Goal: Task Accomplishment & Management: Manage account settings

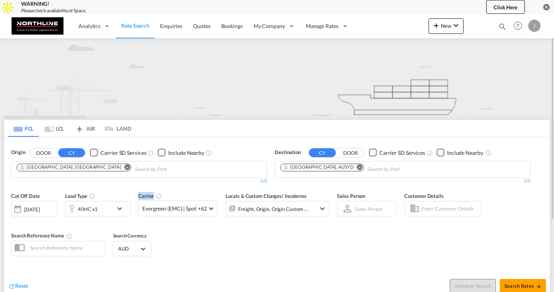
drag, startPoint x: 137, startPoint y: 192, endPoint x: 166, endPoint y: 195, distance: 29.0
click at [166, 195] on div "Cut Off Date 01 Oct 2025 01/10/2025 Load Type 40HC x1 Carrier Evergreen (EMC) |…" at bounding box center [170, 208] width 318 height 32
click at [171, 27] on span "Enquiries" at bounding box center [171, 26] width 22 height 7
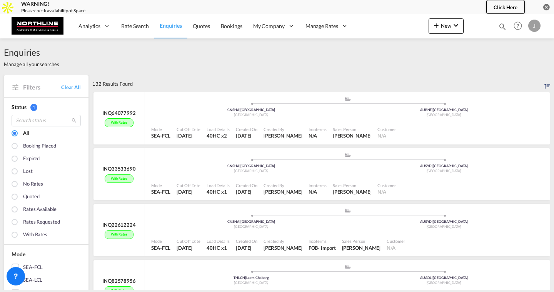
click at [188, 54] on div "Enquiries Manage all your searches" at bounding box center [277, 56] width 546 height 37
click at [139, 29] on span "Rate Search" at bounding box center [135, 26] width 28 height 8
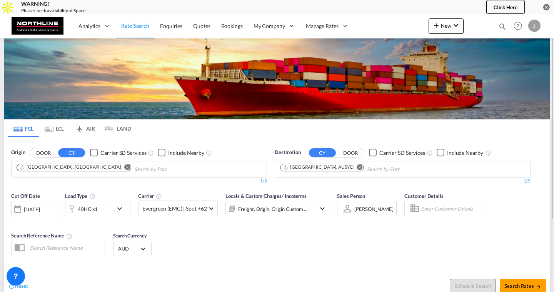
click at [125, 167] on md-icon "Remove" at bounding box center [128, 167] width 6 height 6
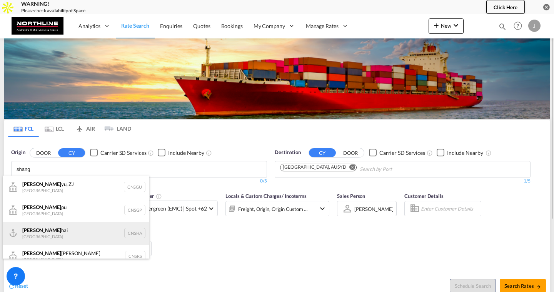
type input "shang"
click at [96, 231] on div "Shang hai China CNSHA" at bounding box center [76, 233] width 146 height 23
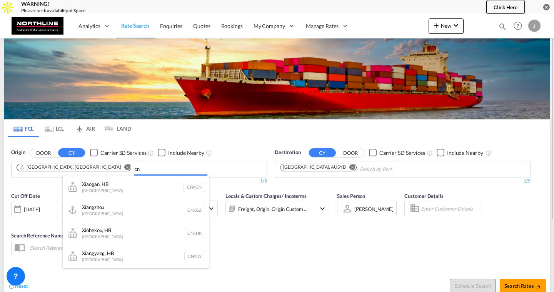
type input "c"
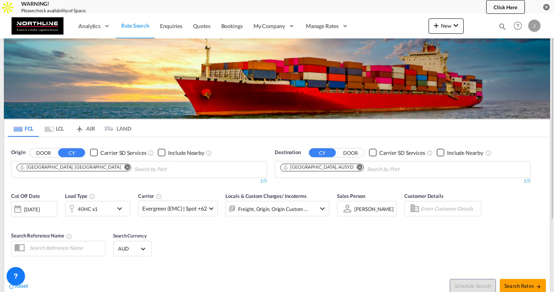
click at [200, 168] on body "WARNING! Please check availability of Space. Click Here Analytics Reports Dashb…" at bounding box center [277, 146] width 554 height 292
click at [125, 168] on md-icon "Remove" at bounding box center [128, 167] width 6 height 6
click at [134, 170] on body "WARNING! Please check availability of Space. Click Here Analytics Reports Dashb…" at bounding box center [277, 146] width 554 height 292
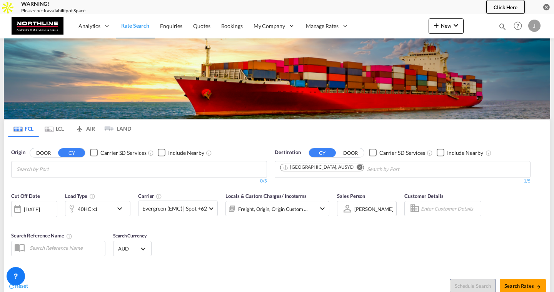
click at [439, 153] on div "Checkbox No Ink" at bounding box center [440, 153] width 8 height 8
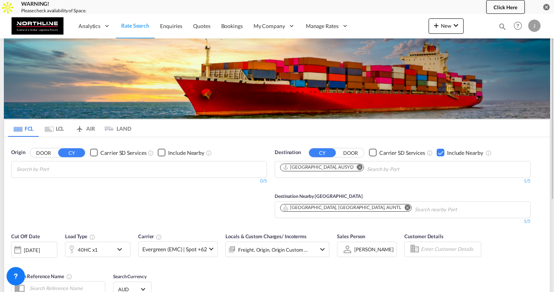
click at [405, 207] on md-icon "Remove" at bounding box center [408, 208] width 6 height 6
click at [440, 152] on div "Checkbox No Ink" at bounding box center [440, 153] width 8 height 8
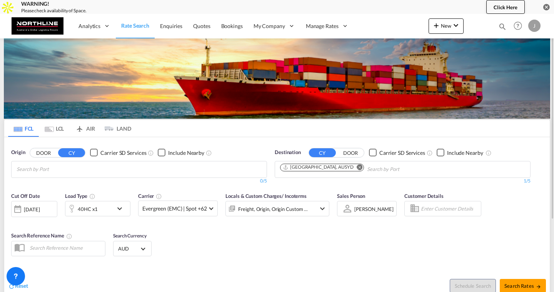
click at [153, 164] on body "WARNING! Please check availability of Space. Click Here Analytics Reports Dashb…" at bounding box center [277, 146] width 554 height 292
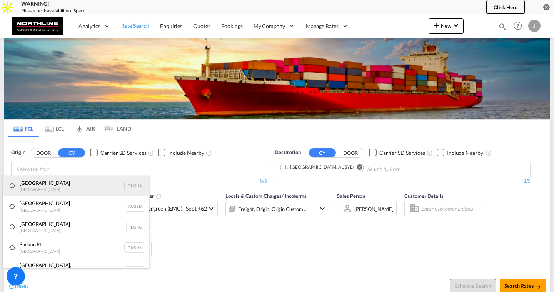
click at [78, 184] on div "Shanghai China CNSHA" at bounding box center [76, 186] width 146 height 21
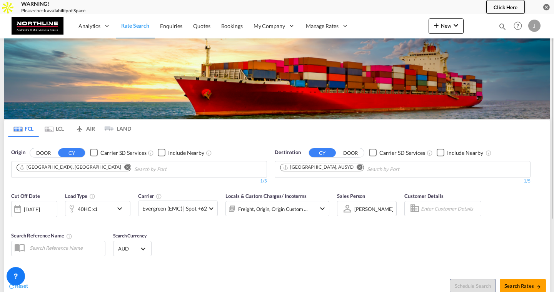
click at [45, 154] on button "DOOR" at bounding box center [43, 152] width 27 height 9
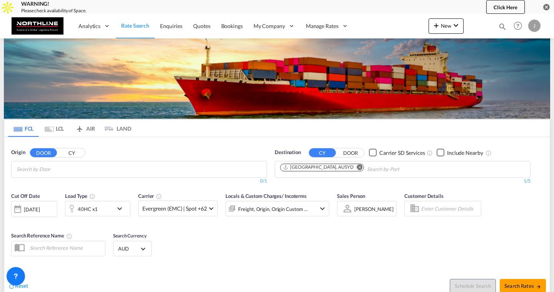
click at [37, 167] on body "WARNING! Please check availability of Space. Click Here Analytics Reports Dashb…" at bounding box center [277, 146] width 554 height 292
click at [67, 152] on button "CY" at bounding box center [71, 152] width 27 height 9
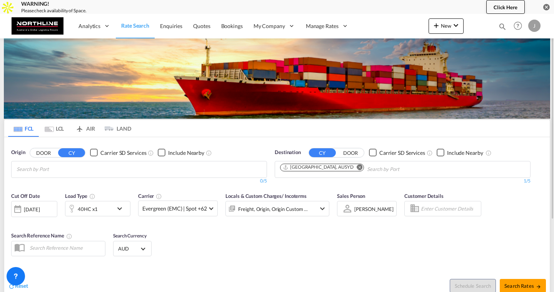
click at [40, 210] on div "[DATE]" at bounding box center [32, 209] width 16 height 7
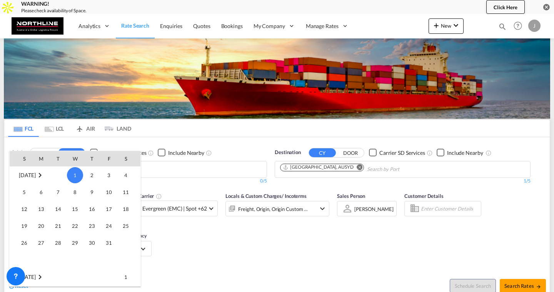
click at [177, 136] on div at bounding box center [277, 146] width 554 height 292
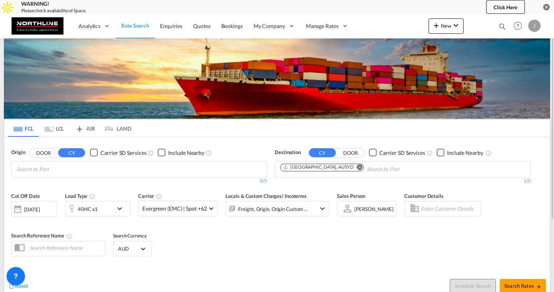
click at [78, 162] on md-chips-wrap "Chips container with autocompletion. Enter the text area, type text to search, …" at bounding box center [53, 169] width 77 height 14
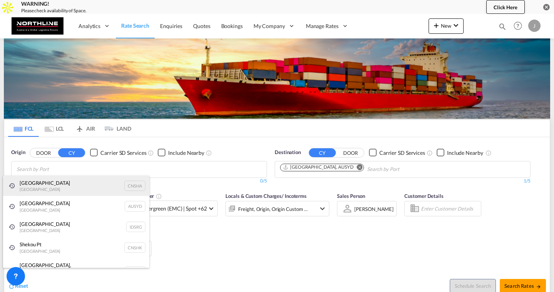
click at [72, 189] on div "Shanghai China CNSHA" at bounding box center [76, 186] width 146 height 21
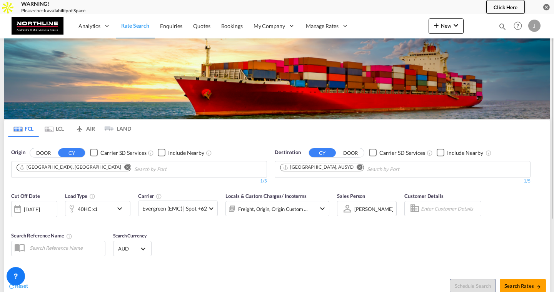
click at [116, 206] on md-icon "icon-chevron-down" at bounding box center [121, 208] width 13 height 9
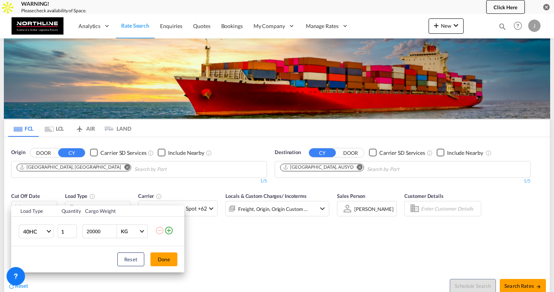
click at [169, 230] on md-icon "icon-plus-circle-outline" at bounding box center [168, 230] width 9 height 9
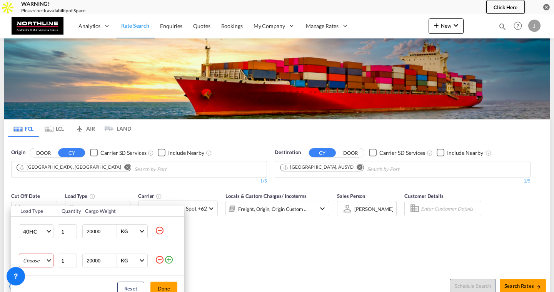
click at [45, 257] on md-select "Choose 20GP 40GP 40HC 45HC 20RE 40RE 40HR 20OT 40OT 20FR 40FR 40NR 20NR 45S 20T…" at bounding box center [36, 261] width 35 height 14
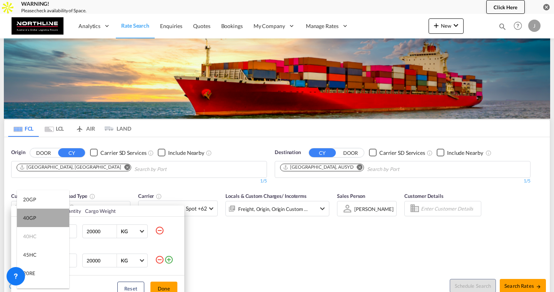
click at [46, 220] on md-option "40GP" at bounding box center [43, 218] width 52 height 18
click at [40, 265] on md-select-value "40GP" at bounding box center [37, 260] width 31 height 13
click at [42, 201] on md-option "20GP" at bounding box center [43, 199] width 52 height 18
click at [172, 260] on md-icon "icon-plus-circle-outline" at bounding box center [168, 259] width 9 height 9
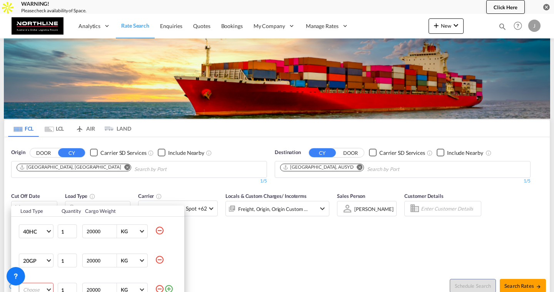
click at [161, 286] on md-icon "icon-minus-circle-outline" at bounding box center [159, 289] width 9 height 9
click at [159, 285] on button "Done" at bounding box center [163, 289] width 27 height 14
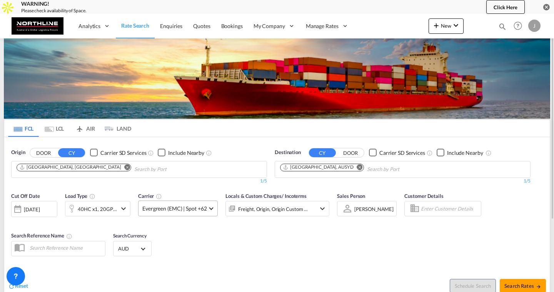
click at [178, 211] on span "Evergreen (EMC) | Spot +62" at bounding box center [174, 209] width 64 height 8
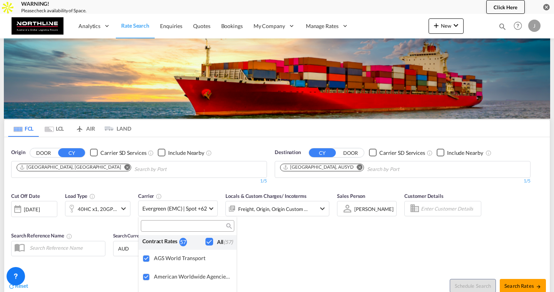
scroll to position [609, 0]
drag, startPoint x: 143, startPoint y: 241, endPoint x: 193, endPoint y: 241, distance: 50.0
click at [193, 241] on div "Contract Rates 57 All (57)" at bounding box center [187, 241] width 98 height 16
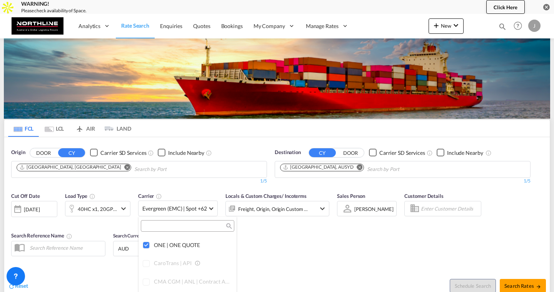
scroll to position [0, 0]
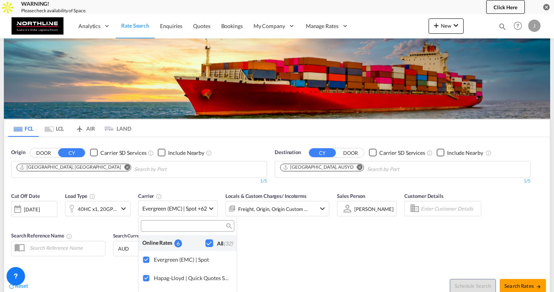
click at [207, 242] on div "Checkbox No Ink" at bounding box center [209, 244] width 8 height 8
click at [210, 244] on div "Checkbox No Ink" at bounding box center [209, 244] width 8 height 8
click at [535, 28] on md-backdrop at bounding box center [277, 146] width 554 height 292
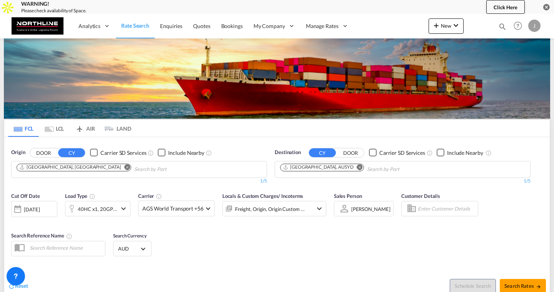
click at [535, 28] on div "J" at bounding box center [534, 26] width 12 height 12
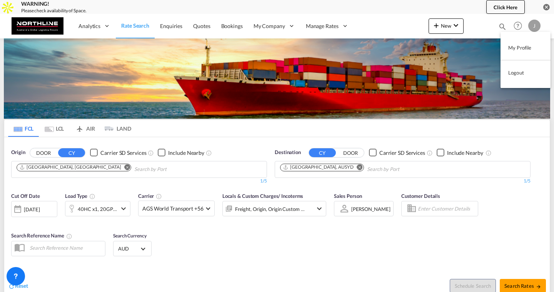
click at [521, 45] on button "My Profile" at bounding box center [525, 47] width 50 height 15
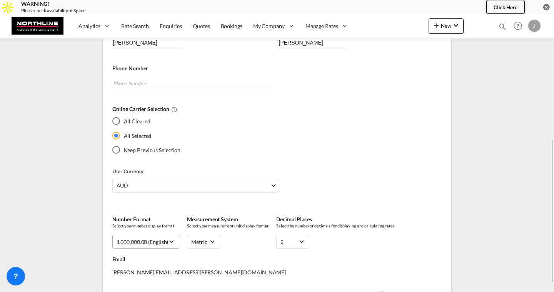
scroll to position [166, 0]
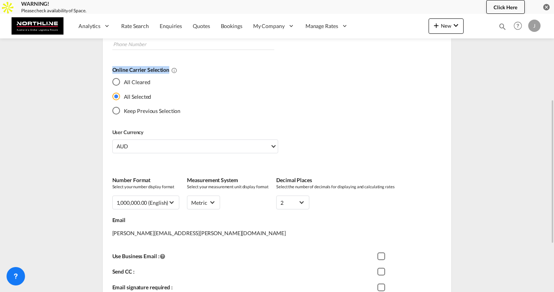
drag, startPoint x: 112, startPoint y: 70, endPoint x: 172, endPoint y: 77, distance: 60.4
click at [172, 77] on div "Online Carrier Selection All Cleared All Selected Keep Previous Selection" at bounding box center [274, 93] width 324 height 55
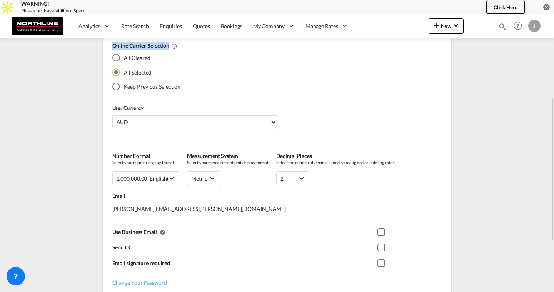
scroll to position [196, 0]
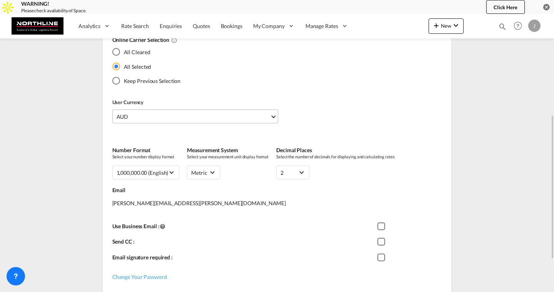
click at [177, 116] on span "AUD" at bounding box center [193, 117] width 153 height 8
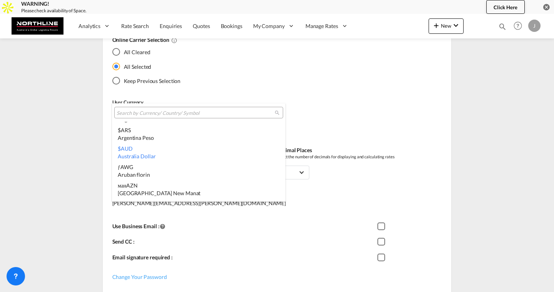
click at [342, 103] on md-backdrop at bounding box center [277, 146] width 554 height 292
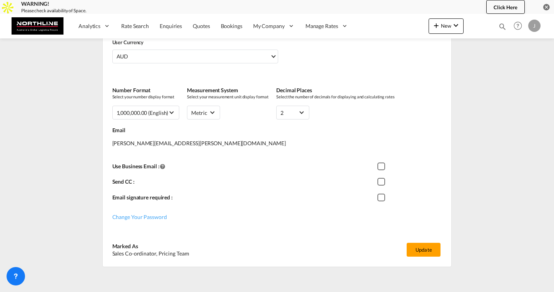
scroll to position [258, 0]
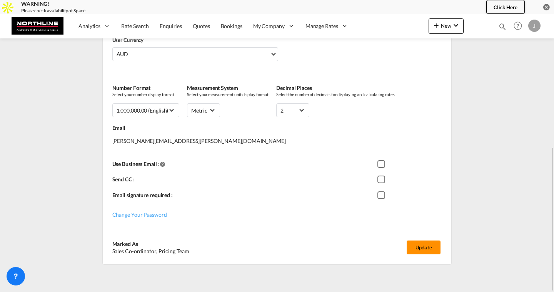
click at [423, 246] on button "Update" at bounding box center [423, 248] width 34 height 14
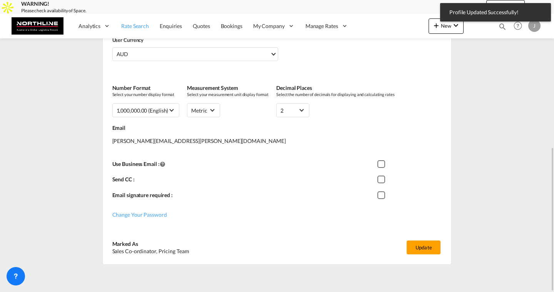
click at [144, 24] on span "Rate Search" at bounding box center [135, 26] width 28 height 7
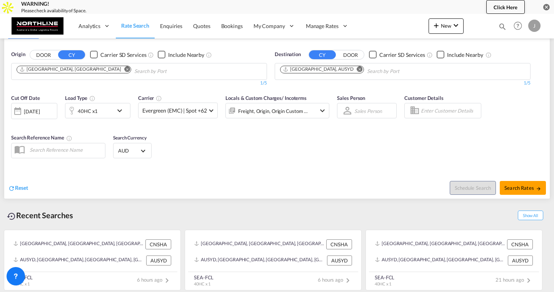
scroll to position [56, 0]
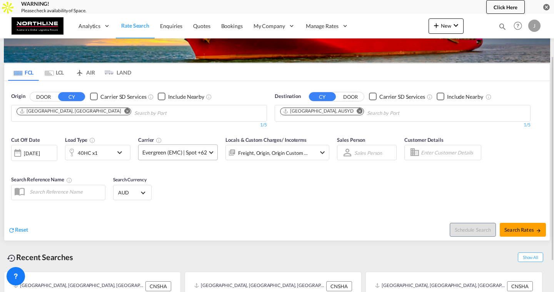
click at [193, 154] on span "Evergreen (EMC) | Spot +62" at bounding box center [174, 153] width 64 height 8
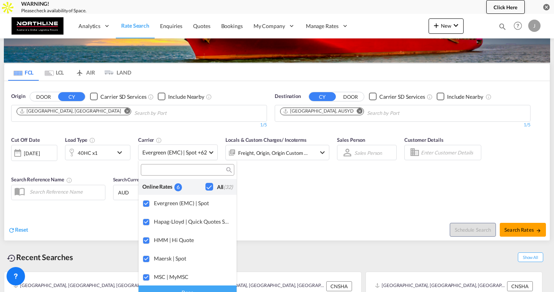
click at [286, 186] on md-backdrop at bounding box center [277, 146] width 554 height 292
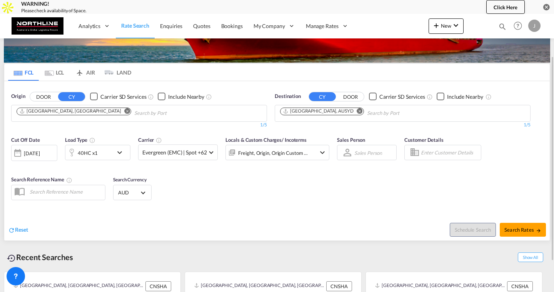
drag, startPoint x: 224, startPoint y: 141, endPoint x: 308, endPoint y: 142, distance: 83.8
click at [308, 142] on div "Cut Off Date 01 Oct 2025 01/10/2025 Load Type 40HC x1 Carrier Evergreen (EMC) |…" at bounding box center [170, 152] width 318 height 32
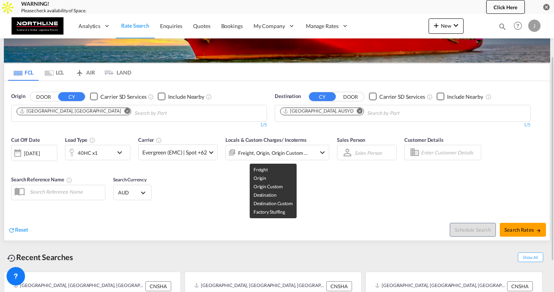
click at [293, 153] on div "Freight, Origin, Origin Custom +3" at bounding box center [273, 153] width 70 height 11
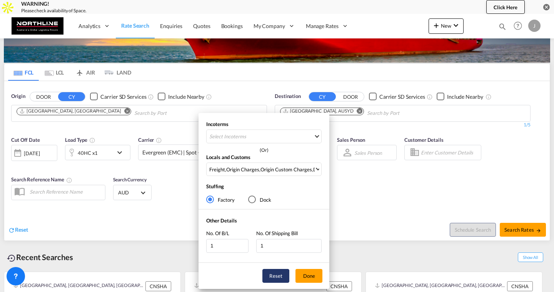
click at [278, 277] on button "Reset" at bounding box center [275, 276] width 27 height 14
click at [247, 168] on span "Freight" at bounding box center [261, 169] width 104 height 7
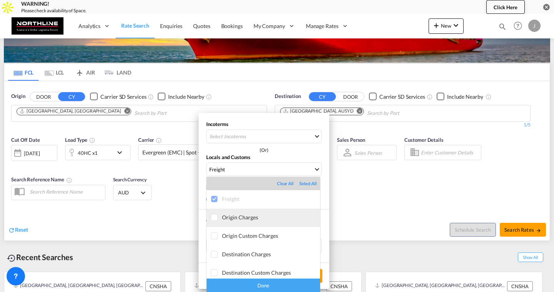
click at [239, 215] on div "Origin Charges" at bounding box center [271, 217] width 98 height 7
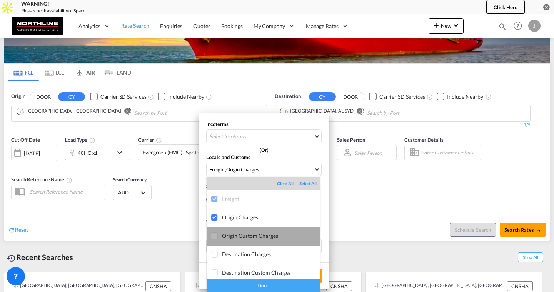
click at [232, 233] on div "Origin Custom Charges" at bounding box center [271, 236] width 98 height 7
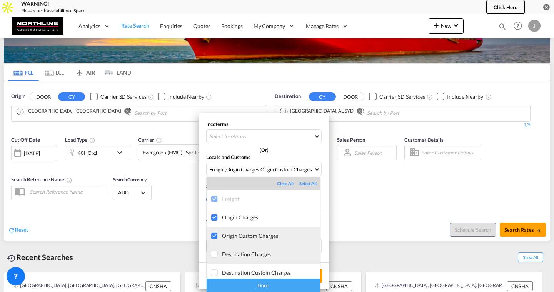
scroll to position [4, 0]
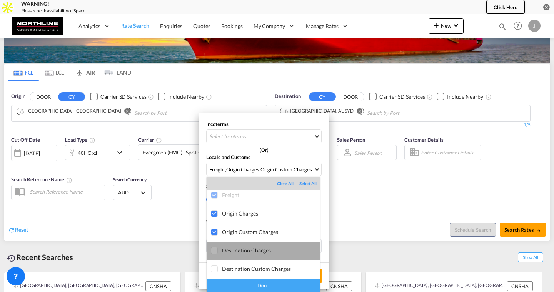
click at [224, 254] on md-option "Destination Charges" at bounding box center [263, 251] width 113 height 18
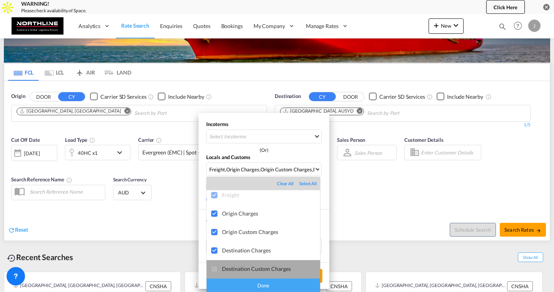
click at [218, 268] on div at bounding box center [215, 270] width 8 height 8
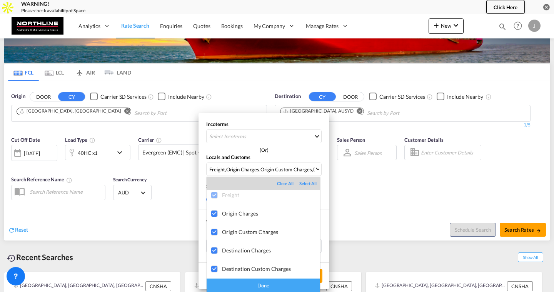
click at [258, 281] on div "Done" at bounding box center [263, 285] width 113 height 13
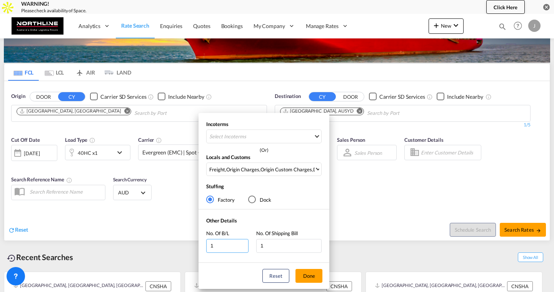
click at [220, 245] on input "1" at bounding box center [227, 246] width 42 height 14
click at [307, 274] on button "Done" at bounding box center [308, 276] width 27 height 14
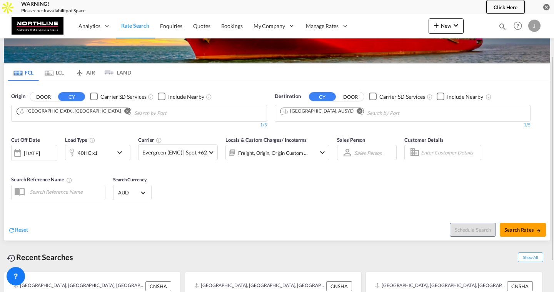
click at [51, 190] on input "text" at bounding box center [65, 192] width 79 height 12
type input "Test123"
click at [67, 208] on div "Reset Schedule Search Search Rates" at bounding box center [276, 223] width 545 height 33
click at [443, 156] on input "Enter Customer Details" at bounding box center [450, 153] width 58 height 12
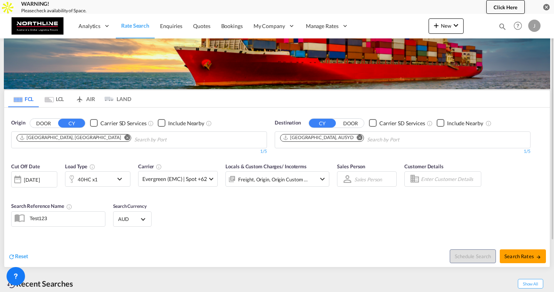
scroll to position [29, 0]
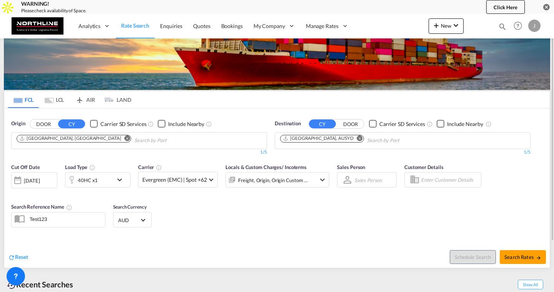
click at [135, 215] on md-select-value "AUD" at bounding box center [132, 220] width 30 height 11
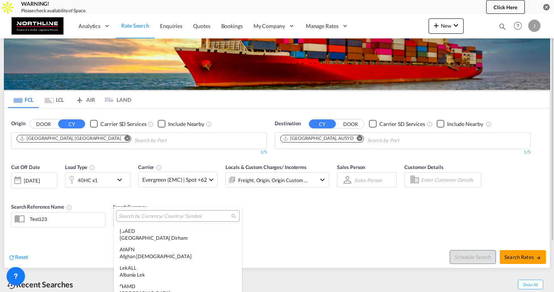
scroll to position [108, 0]
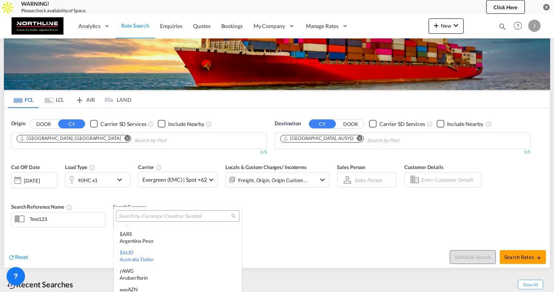
click at [149, 198] on md-backdrop at bounding box center [277, 146] width 554 height 292
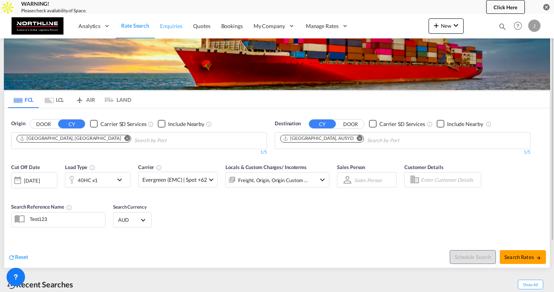
click at [172, 26] on span "Enquiries" at bounding box center [171, 26] width 22 height 7
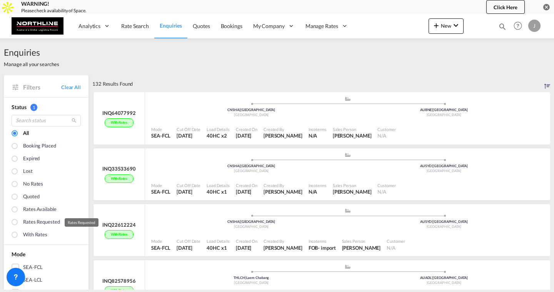
click at [32, 220] on div "Rates Requested" at bounding box center [41, 222] width 37 height 8
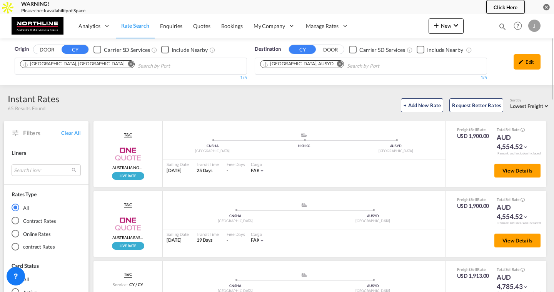
drag, startPoint x: 7, startPoint y: 107, endPoint x: 48, endPoint y: 109, distance: 40.4
click at [48, 109] on div "Instant Rates 65 Results Found" at bounding box center [31, 102] width 55 height 19
click at [15, 221] on div "Contract Rates" at bounding box center [16, 221] width 8 height 8
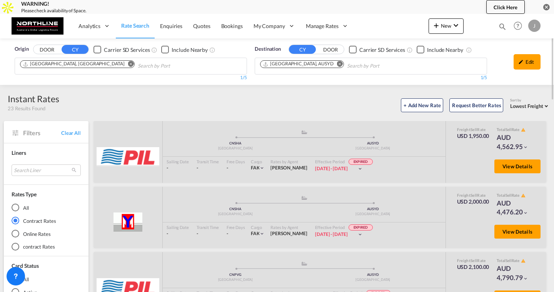
click at [24, 234] on md-radio-button "Online Rates" at bounding box center [46, 234] width 69 height 8
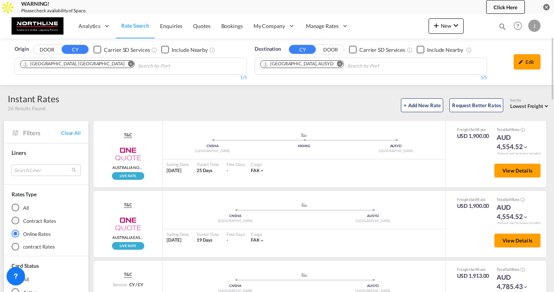
click at [24, 208] on md-radio-button "All" at bounding box center [46, 208] width 69 height 8
click at [520, 108] on span "Lowest Freight" at bounding box center [526, 106] width 33 height 6
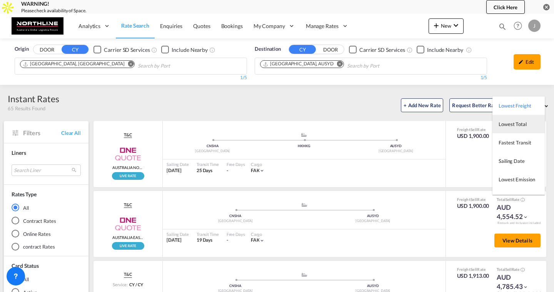
click at [511, 127] on span "Lowest Total" at bounding box center [512, 124] width 28 height 6
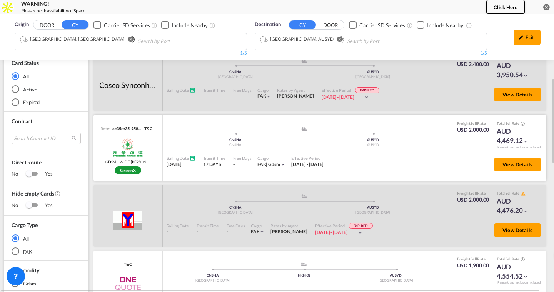
scroll to position [205, 1]
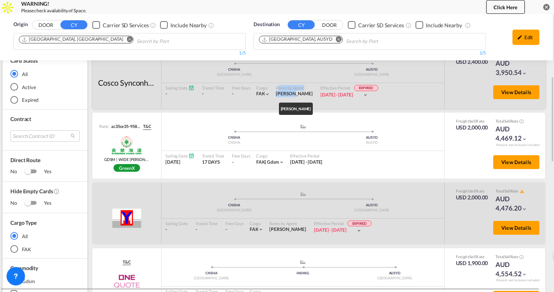
drag, startPoint x: 276, startPoint y: 87, endPoint x: 300, endPoint y: 93, distance: 24.6
click at [302, 94] on div "Rates by Agent [PERSON_NAME]" at bounding box center [294, 91] width 45 height 17
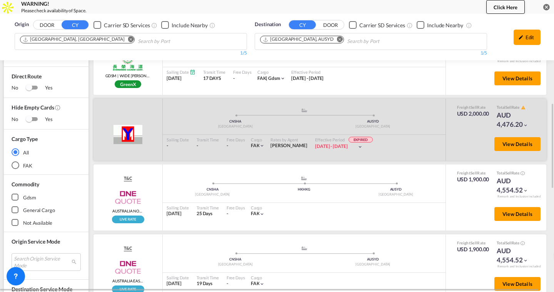
scroll to position [278, 0]
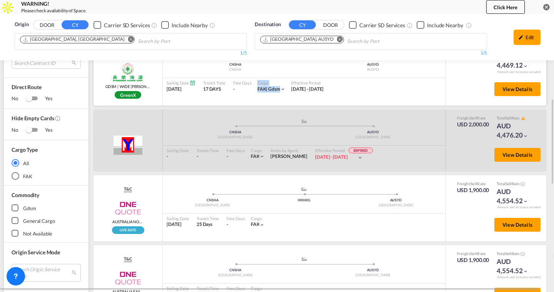
drag, startPoint x: 257, startPoint y: 83, endPoint x: 277, endPoint y: 90, distance: 20.6
click at [277, 90] on div "Cargo FAK | gdsm" at bounding box center [271, 86] width 32 height 16
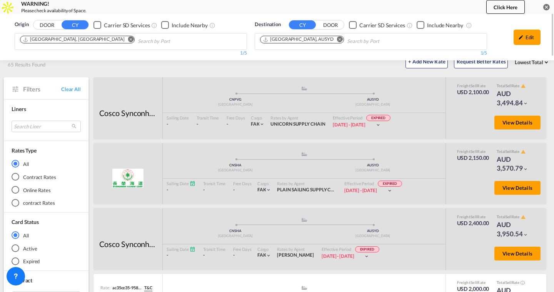
scroll to position [0, 0]
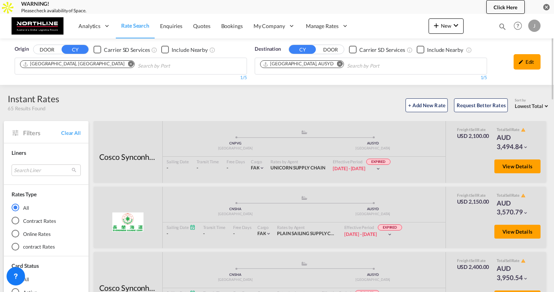
click at [37, 170] on md-select "Search Liner ags world transport american worldwide agencies (awa) atlantic con…" at bounding box center [46, 171] width 69 height 12
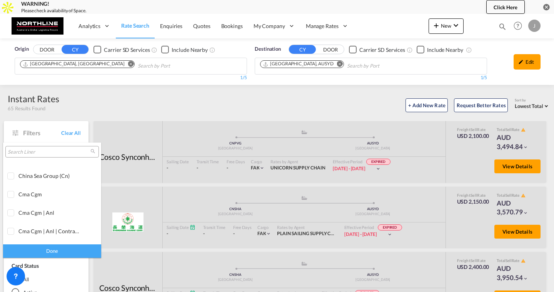
scroll to position [126, 0]
click at [40, 153] on input "search" at bounding box center [49, 152] width 83 height 7
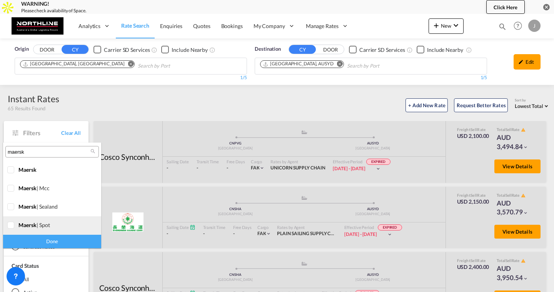
type input "maersk"
click at [40, 222] on div "maersk | spot" at bounding box center [48, 225] width 60 height 7
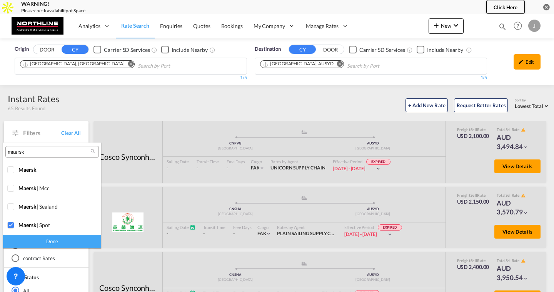
click at [41, 237] on div "Done" at bounding box center [52, 241] width 98 height 13
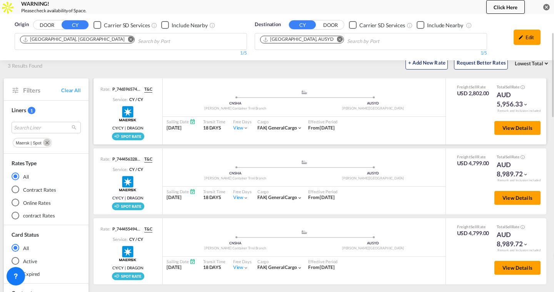
scroll to position [58, 0]
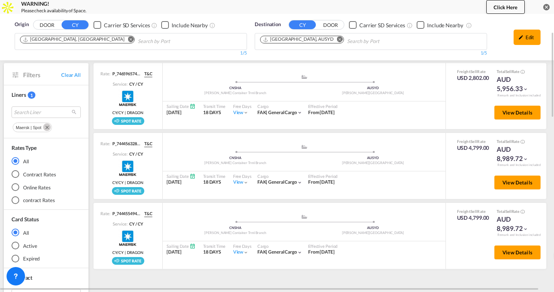
click at [48, 128] on md-icon "Remove" at bounding box center [47, 127] width 8 height 8
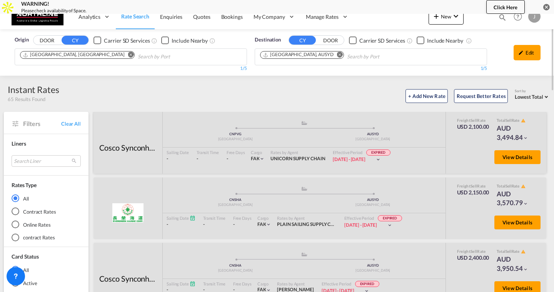
scroll to position [0, 0]
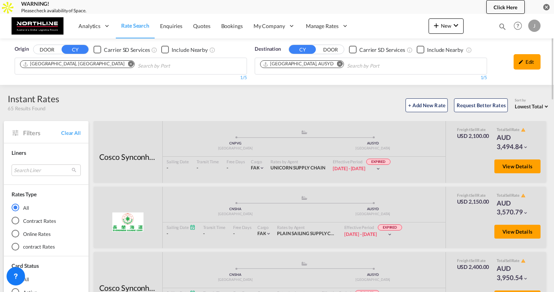
click at [522, 103] on md-select-value "Lowest Total" at bounding box center [532, 106] width 35 height 8
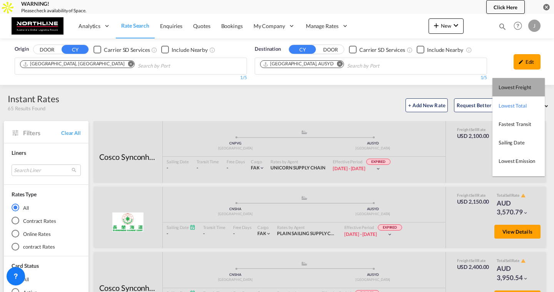
click at [516, 89] on span "Lowest Freight" at bounding box center [514, 87] width 33 height 6
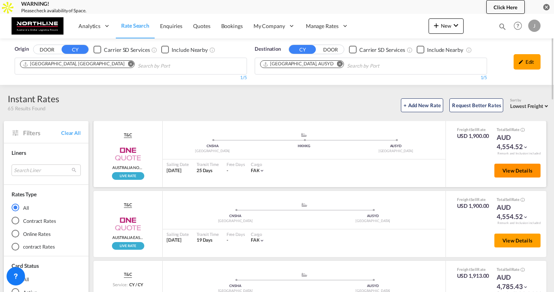
click at [524, 175] on button "View Details" at bounding box center [517, 171] width 46 height 14
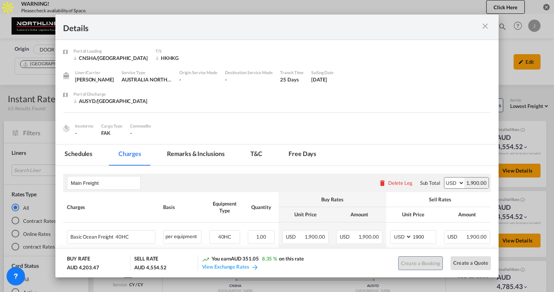
click at [85, 154] on md-tab-item "Schedules" at bounding box center [78, 155] width 46 height 21
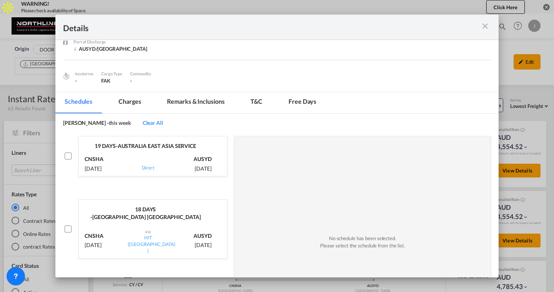
click at [125, 161] on div "CNSHA [DATE]" at bounding box center [105, 162] width 41 height 19
checkbox input "true"
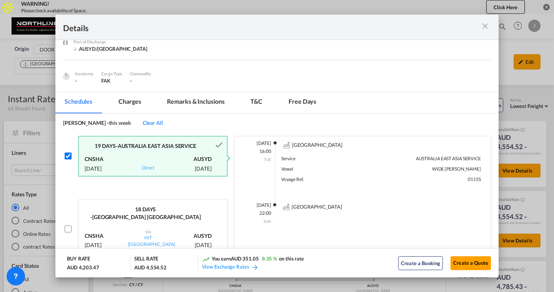
click at [192, 210] on div "18 DAYS -[GEOGRAPHIC_DATA] [GEOGRAPHIC_DATA]" at bounding box center [145, 210] width 133 height 21
checkbox input "true"
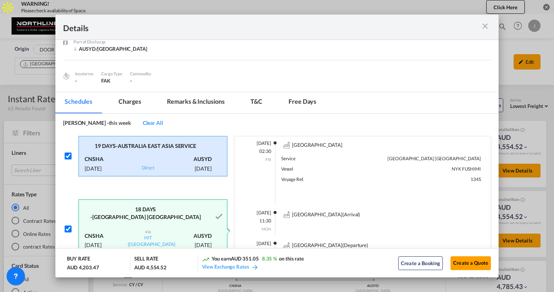
click at [203, 225] on div "AUSYD [DATE]" at bounding box center [190, 240] width 41 height 30
click at [141, 100] on md-tab-item "Charges" at bounding box center [129, 102] width 41 height 21
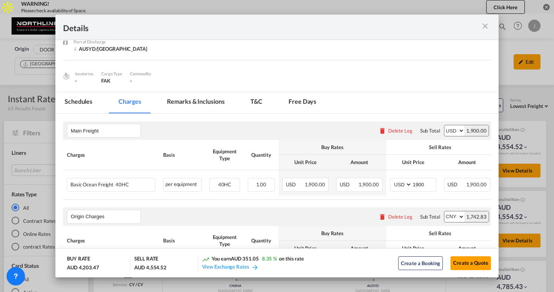
click at [488, 25] on md-icon "icon-close m-3 fg-AAA8AD cursor" at bounding box center [484, 26] width 9 height 9
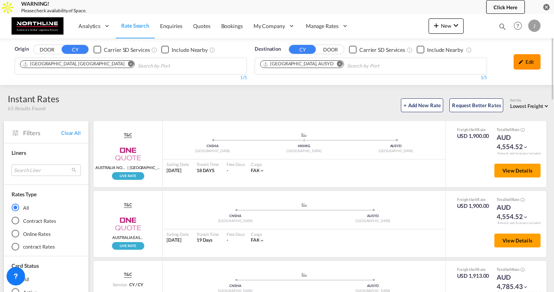
click at [523, 57] on div "Edit" at bounding box center [526, 61] width 27 height 15
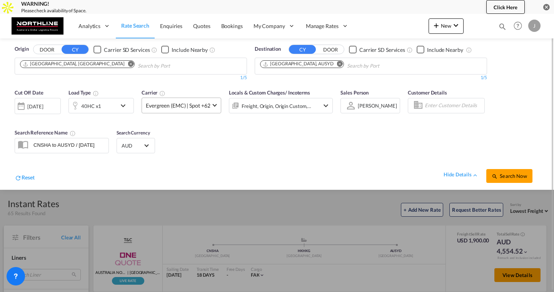
click at [186, 108] on span "Evergreen (EMC) | Spot +62" at bounding box center [178, 106] width 64 height 8
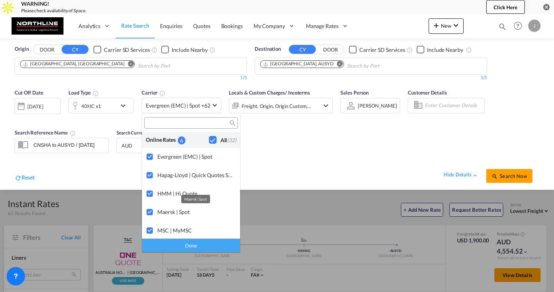
click at [200, 248] on div "Done" at bounding box center [191, 245] width 98 height 13
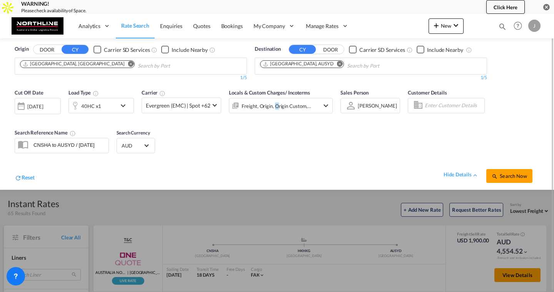
click at [277, 109] on div "Freight, Origin, Origin Custom, Destination, Destination Custom, Factory Stuffi…" at bounding box center [277, 106] width 70 height 11
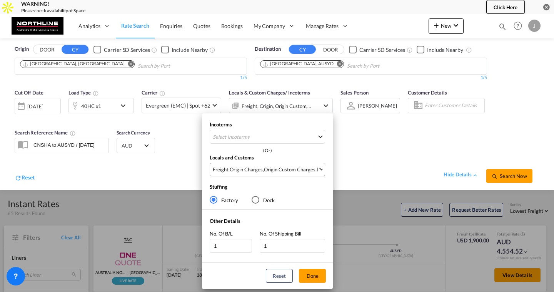
click at [247, 169] on div "Origin Charges" at bounding box center [246, 169] width 33 height 7
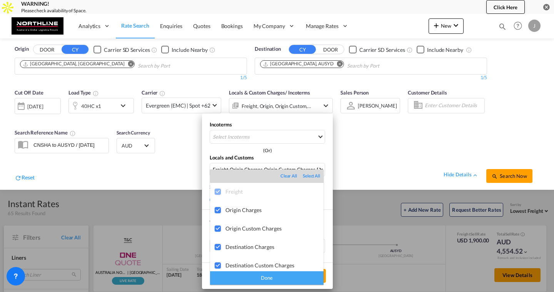
click at [289, 279] on div "Done" at bounding box center [266, 278] width 113 height 13
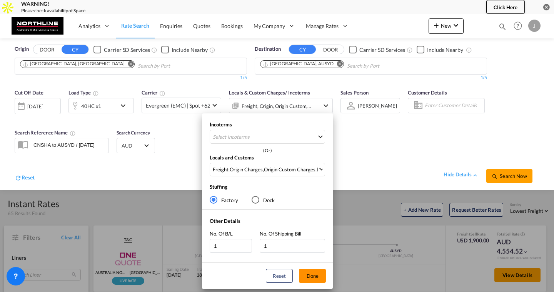
click at [307, 275] on button "Done" at bounding box center [312, 276] width 27 height 14
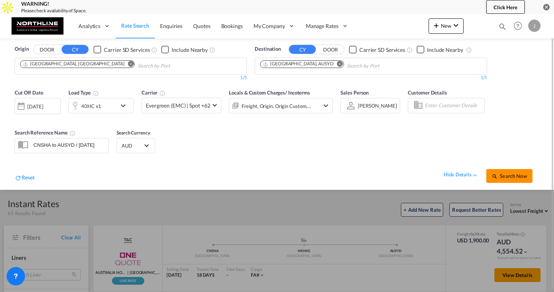
click at [507, 173] on span "Search Now" at bounding box center [508, 176] width 35 height 6
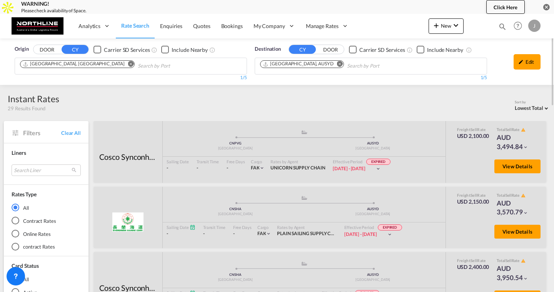
click at [42, 233] on md-radio-button "Online Rates" at bounding box center [46, 234] width 69 height 8
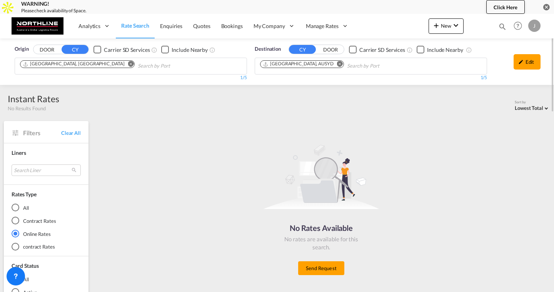
click at [130, 25] on span "Rate Search" at bounding box center [135, 25] width 28 height 7
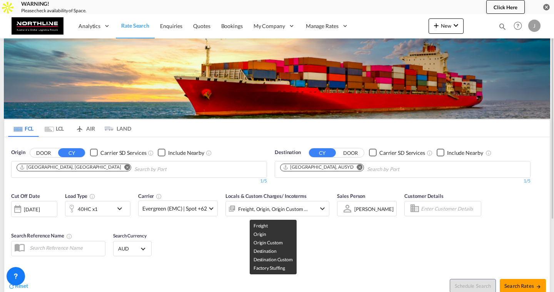
click at [252, 205] on div "Freight, Origin, Origin Custom +3" at bounding box center [273, 209] width 70 height 11
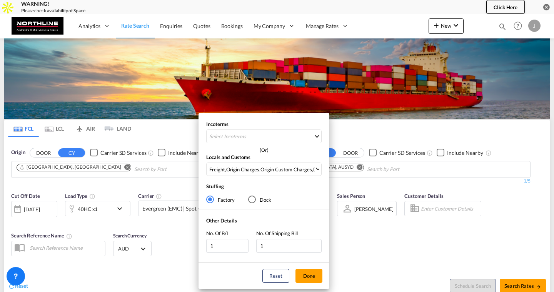
click at [360, 242] on div "Incoterms Select Incoterms CPT - export Carrier Paid to FAS - export Free Along…" at bounding box center [277, 146] width 554 height 292
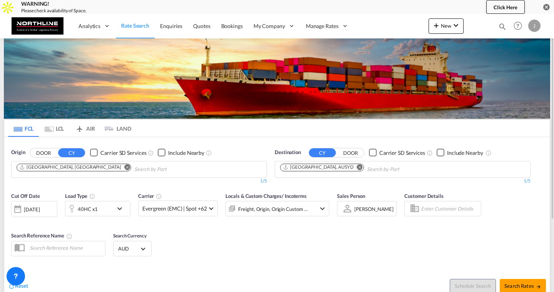
click at [531, 25] on div "J" at bounding box center [534, 26] width 12 height 12
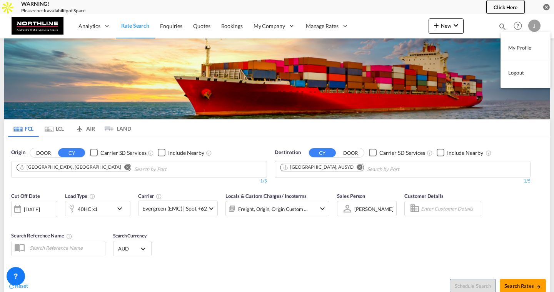
click at [516, 47] on button "My Profile" at bounding box center [525, 47] width 50 height 15
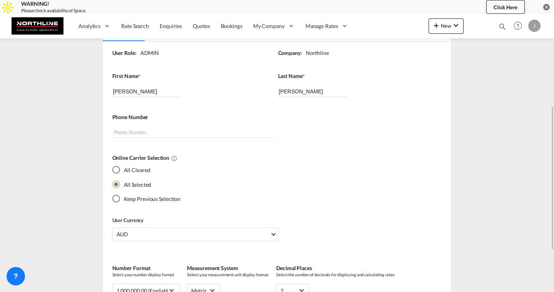
scroll to position [122, 0]
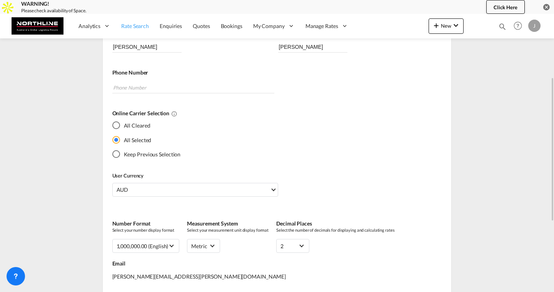
click at [143, 29] on span "Rate Search" at bounding box center [135, 26] width 28 height 7
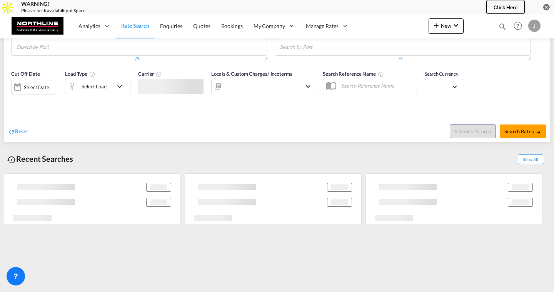
scroll to position [56, 0]
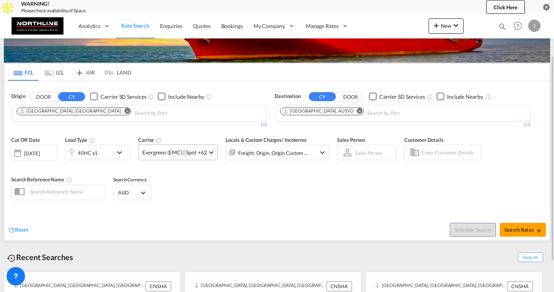
click at [158, 155] on span "Evergreen (EMC) | Spot +62" at bounding box center [174, 153] width 64 height 8
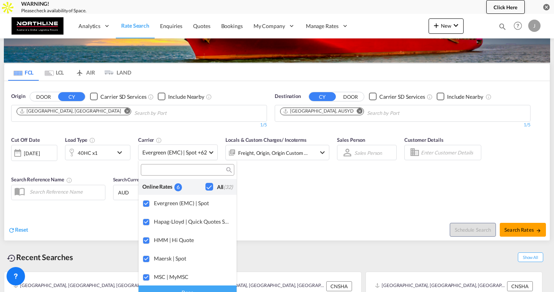
click at [47, 152] on md-backdrop at bounding box center [277, 146] width 554 height 292
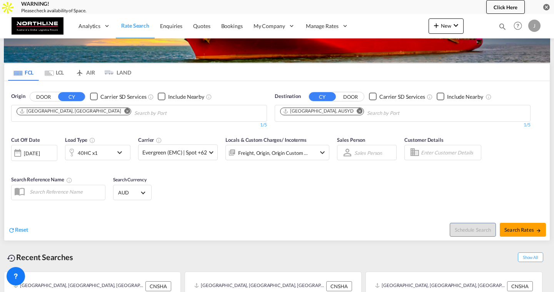
click at [40, 152] on div "[DATE]" at bounding box center [32, 153] width 16 height 7
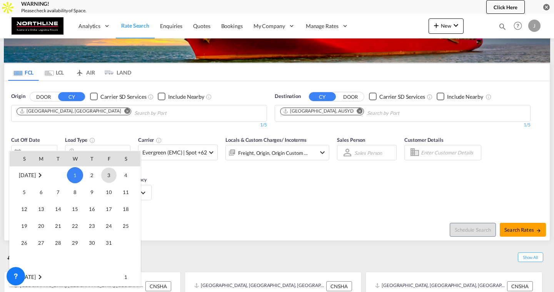
click at [103, 176] on span "3" at bounding box center [108, 175] width 15 height 15
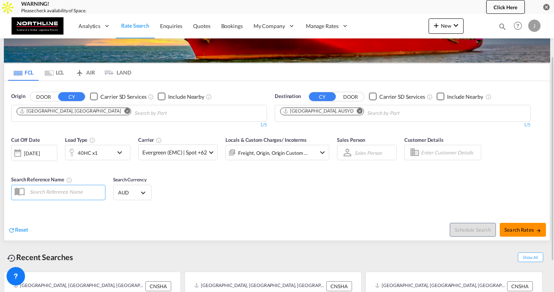
click at [513, 227] on span "Search Rates" at bounding box center [522, 230] width 37 height 6
type input "CNSHA to AUSYD / [DATE]"
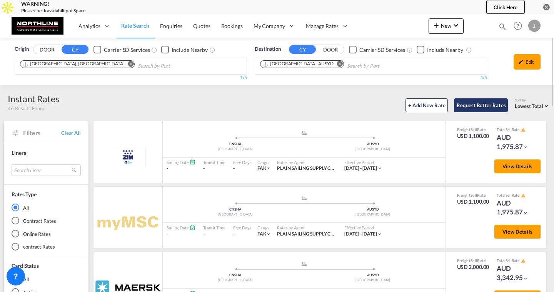
click at [481, 105] on button "Request Better Rates" at bounding box center [481, 105] width 54 height 14
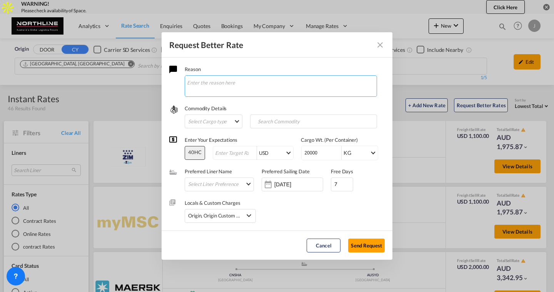
click at [205, 85] on textarea "Request Better Rate ..." at bounding box center [281, 86] width 192 height 22
type textarea "Please match the indicated price"
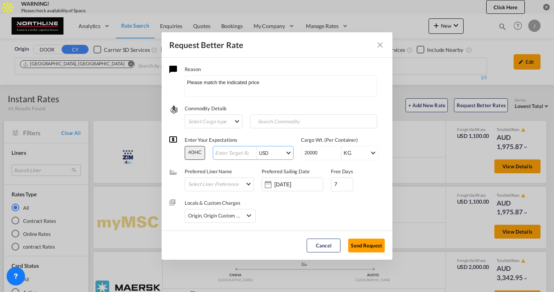
click at [227, 152] on input "Request Better Rate ..." at bounding box center [235, 153] width 42 height 6
type input "1000.00"
click at [231, 183] on md-select "Select Liner Preference AGS World Transport American Worldwide Agencies (AWA) A…" at bounding box center [220, 184] width 65 height 10
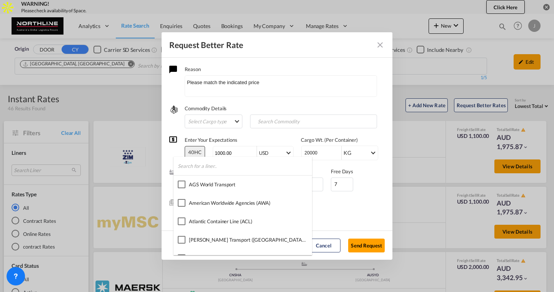
click at [215, 163] on input "search" at bounding box center [245, 166] width 134 height 18
type input "A"
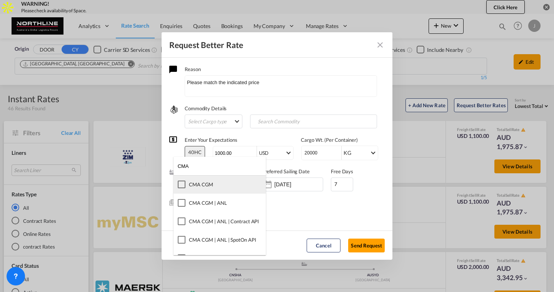
type input "CMA"
click at [212, 190] on md-option "CMA CGM" at bounding box center [219, 184] width 92 height 18
click at [313, 207] on md-backdrop at bounding box center [277, 146] width 554 height 292
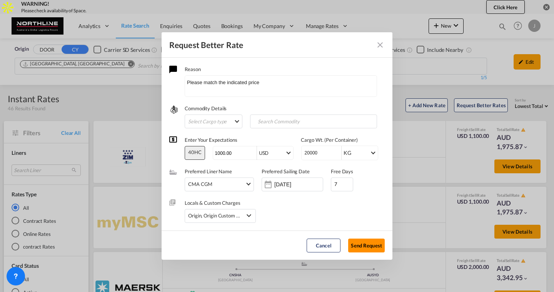
click at [368, 244] on button "Send Request" at bounding box center [366, 246] width 37 height 14
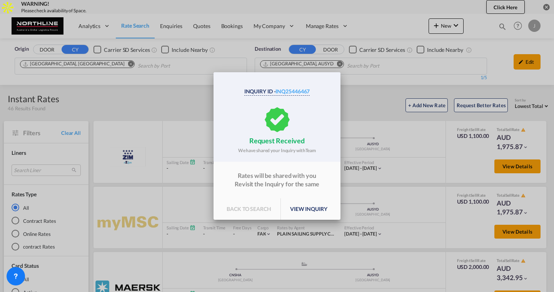
click at [243, 211] on p "back to search" at bounding box center [248, 209] width 63 height 22
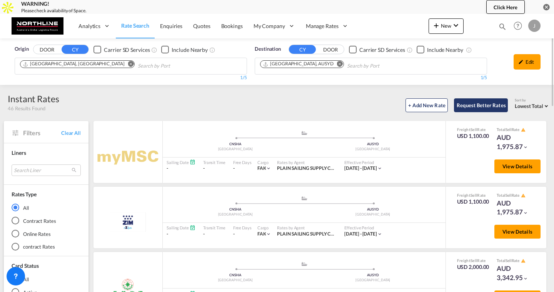
click at [473, 107] on button "Request Better Rates" at bounding box center [481, 105] width 54 height 14
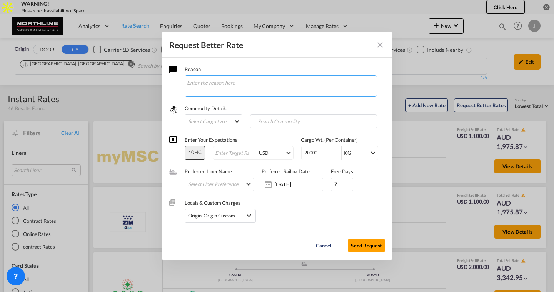
click at [215, 87] on textarea "Request Better Rate ..." at bounding box center [281, 86] width 192 height 22
type textarea "Playing hardball"
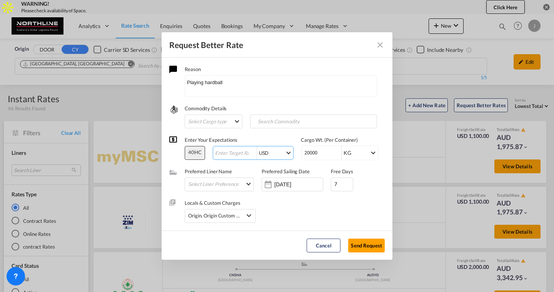
click at [220, 152] on input "Request Better Rate ..." at bounding box center [235, 153] width 42 height 6
type input "1000.00"
click at [216, 185] on md-select "Select Liner Preference AGS World Transport American Worldwide Agencies (AWA) A…" at bounding box center [220, 184] width 65 height 10
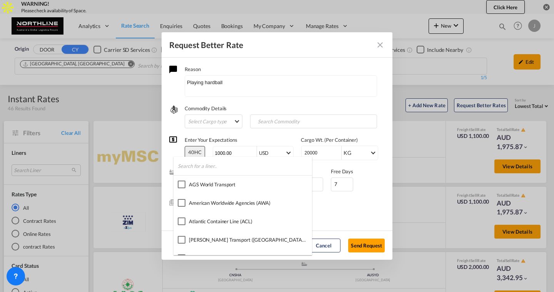
click at [205, 169] on input "search" at bounding box center [245, 166] width 134 height 18
type input "cma"
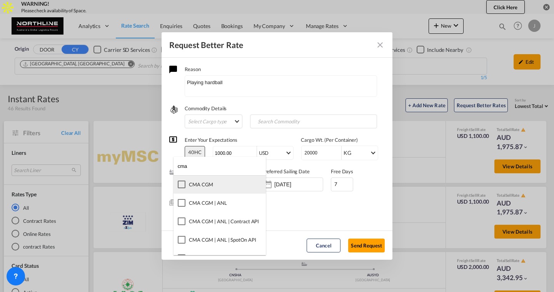
click at [207, 185] on div "CMA CGM" at bounding box center [201, 184] width 24 height 7
click at [287, 205] on md-backdrop at bounding box center [277, 146] width 554 height 292
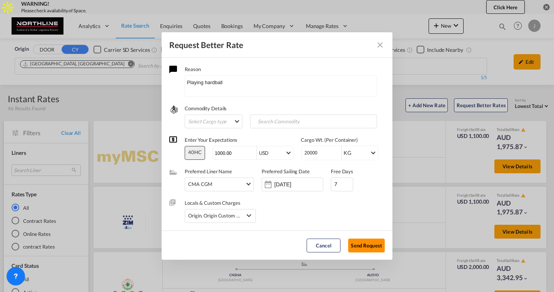
click at [365, 247] on button "Send Request" at bounding box center [366, 246] width 37 height 14
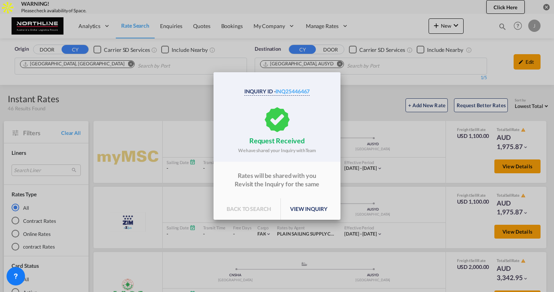
click at [367, 86] on div "Inquiry Id - INQ25446467 request received We have shared your Inquiry with Team…" at bounding box center [277, 146] width 554 height 292
click at [270, 207] on p "back to search" at bounding box center [248, 209] width 63 height 22
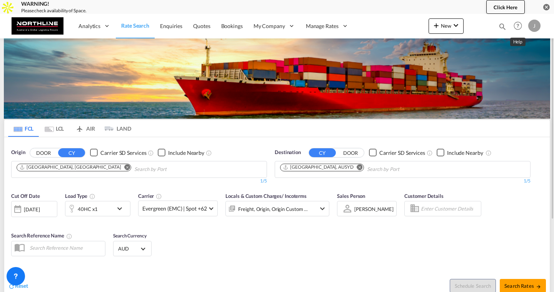
click at [518, 25] on md-icon "Help" at bounding box center [517, 25] width 13 height 13
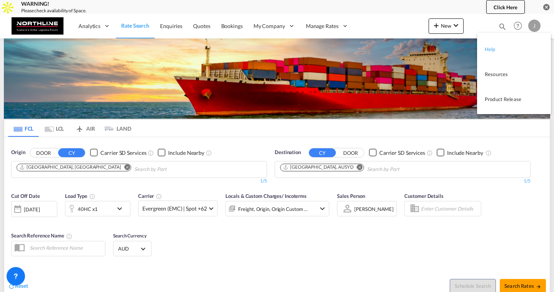
click at [499, 54] on link "Help" at bounding box center [508, 48] width 47 height 19
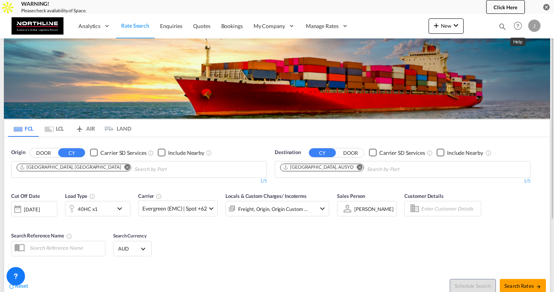
click at [517, 23] on md-icon "Help" at bounding box center [517, 25] width 13 height 13
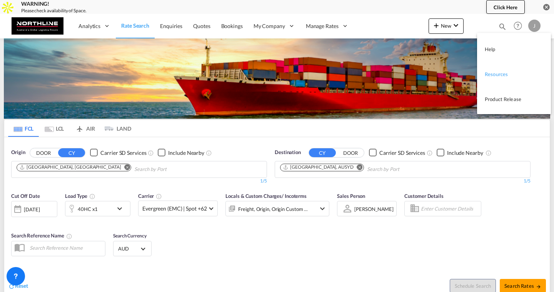
click at [496, 74] on link "Resources" at bounding box center [508, 73] width 47 height 19
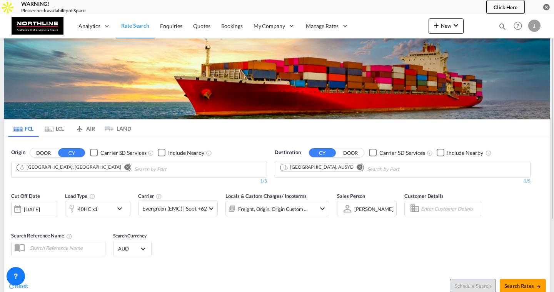
click at [518, 26] on md-icon "Help" at bounding box center [517, 25] width 13 height 13
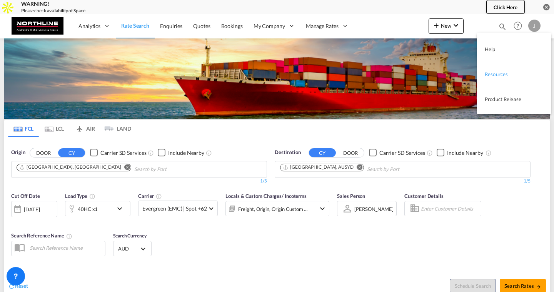
click at [494, 72] on link "Resources" at bounding box center [508, 73] width 47 height 19
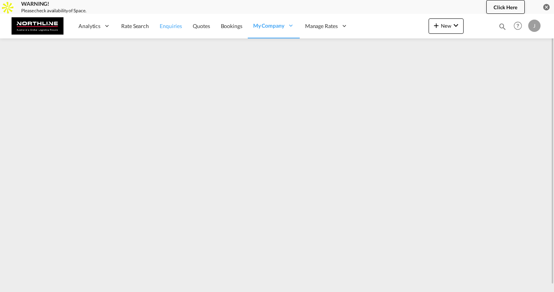
click at [168, 24] on span "Enquiries" at bounding box center [171, 26] width 22 height 7
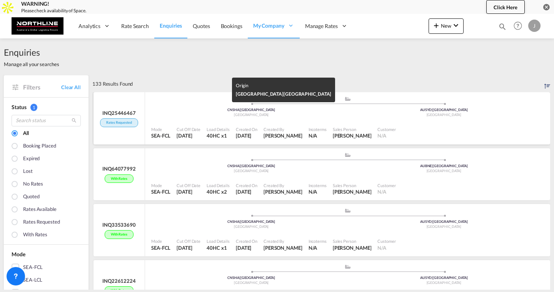
click at [169, 108] on div "CNSHA | Shanghai" at bounding box center [251, 110] width 193 height 5
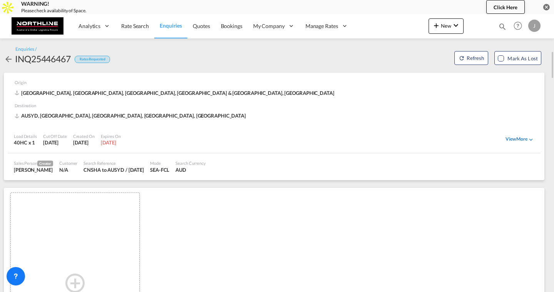
scroll to position [23, 0]
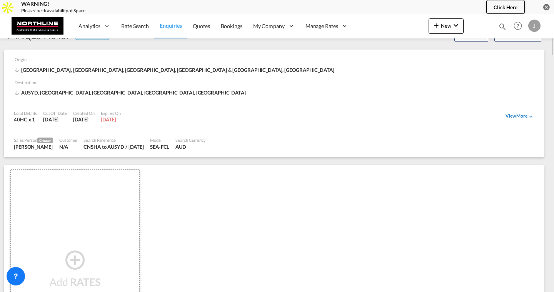
click at [506, 116] on div "View More" at bounding box center [519, 116] width 29 height 7
click at [513, 116] on div "View Less" at bounding box center [521, 116] width 26 height 7
click at [514, 116] on div "View More" at bounding box center [519, 116] width 29 height 7
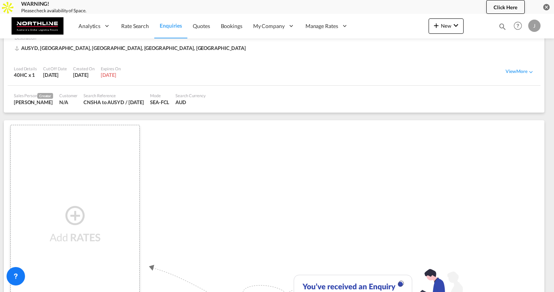
click at [164, 23] on span "Enquiries" at bounding box center [171, 25] width 22 height 7
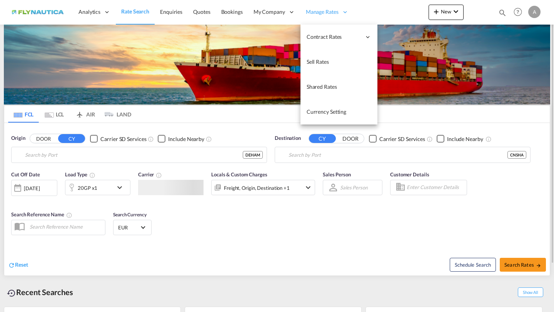
type input "Hamburg, DEHAM"
type input "Shanghai, CNSHA"
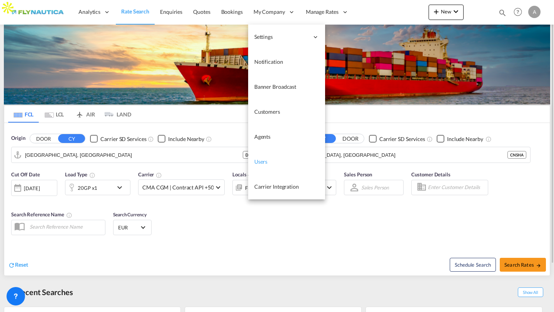
click at [263, 159] on span "Users" at bounding box center [260, 161] width 13 height 7
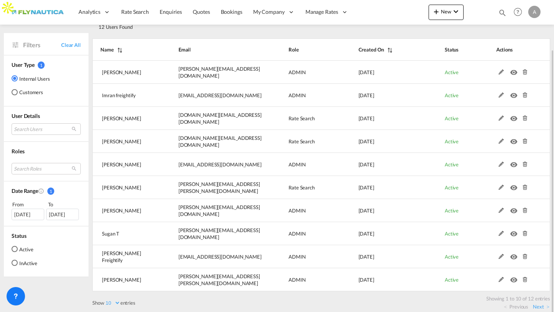
scroll to position [50, 0]
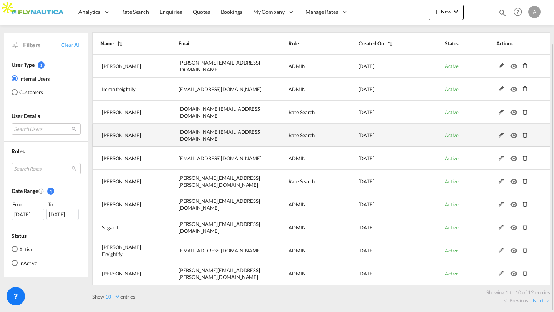
click at [501, 133] on md-icon at bounding box center [501, 135] width 10 height 5
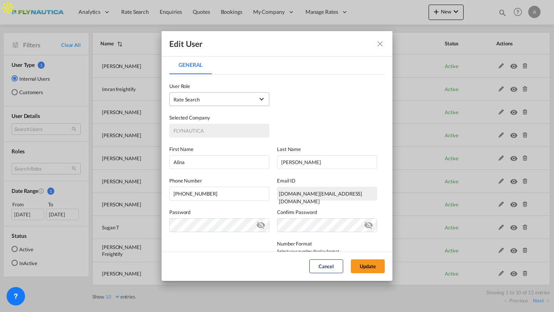
click at [238, 99] on span "Rate Search USER_DEFINED" at bounding box center [213, 100] width 81 height 8
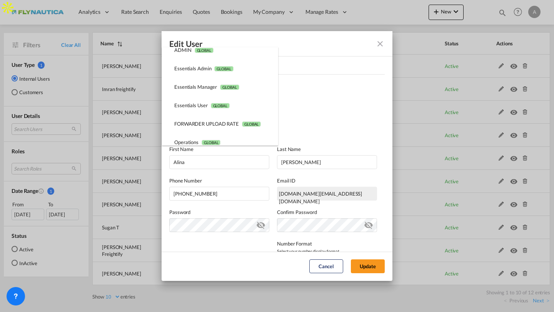
scroll to position [0, 0]
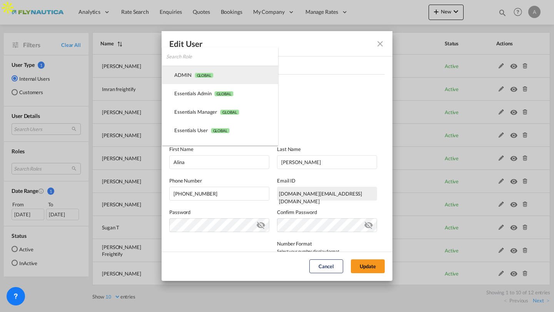
click at [211, 74] on span "GLOBAL" at bounding box center [204, 75] width 19 height 5
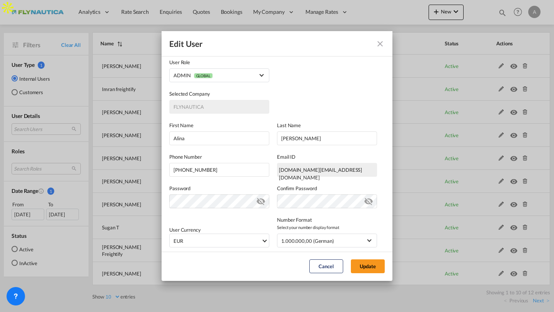
scroll to position [25, 0]
click at [366, 267] on button "Update" at bounding box center [368, 267] width 34 height 14
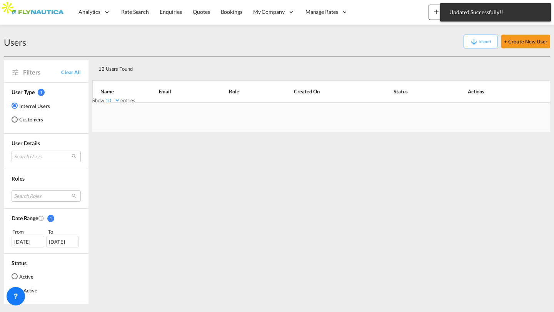
scroll to position [50, 0]
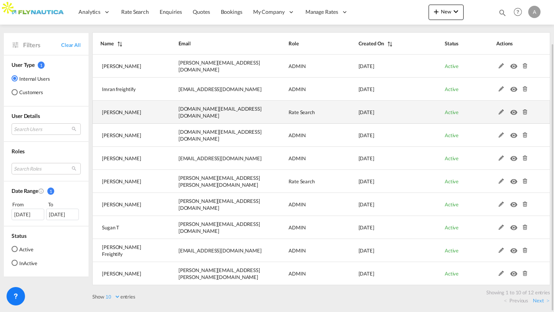
click at [501, 113] on md-icon at bounding box center [501, 112] width 10 height 5
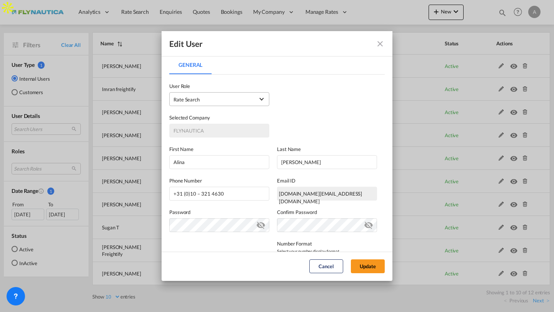
click at [228, 103] on md-select-value "Rate Search USER_DEFINED" at bounding box center [219, 99] width 92 height 10
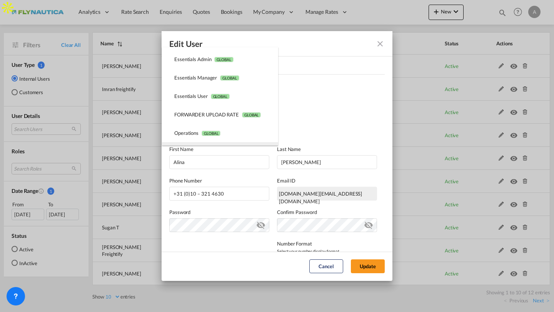
scroll to position [0, 0]
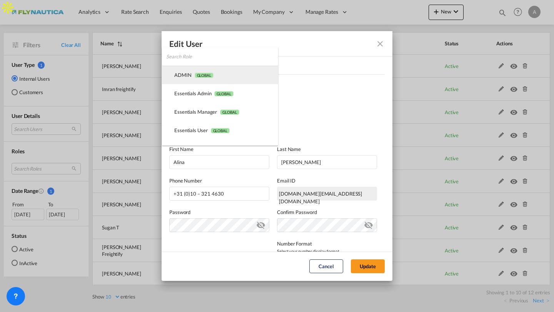
click at [207, 71] on md-option "ADMIN GLOBAL" at bounding box center [220, 75] width 116 height 18
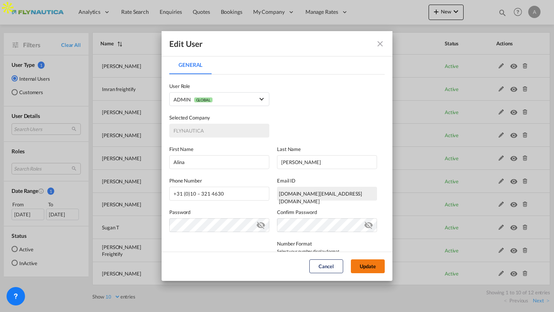
click at [367, 263] on button "Update" at bounding box center [368, 267] width 34 height 14
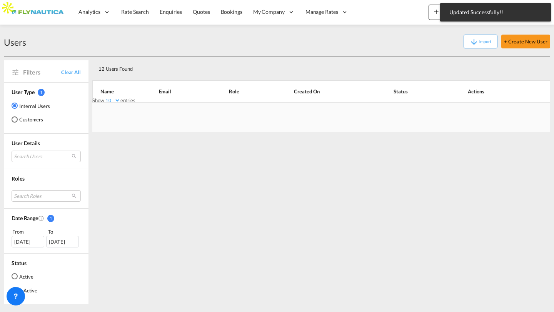
scroll to position [50, 0]
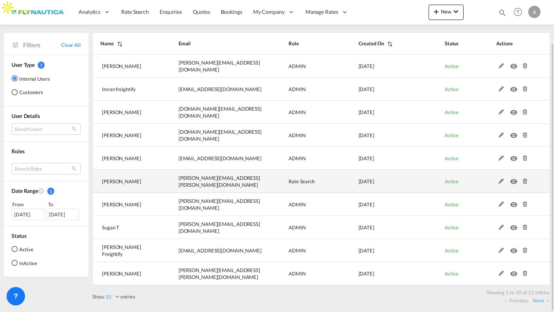
click at [502, 182] on md-icon at bounding box center [501, 181] width 10 height 5
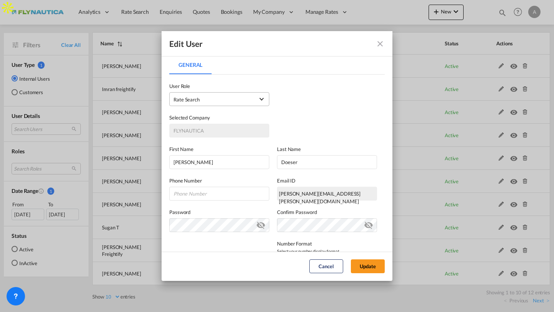
click at [230, 98] on span "Rate Search USER_DEFINED" at bounding box center [213, 100] width 81 height 8
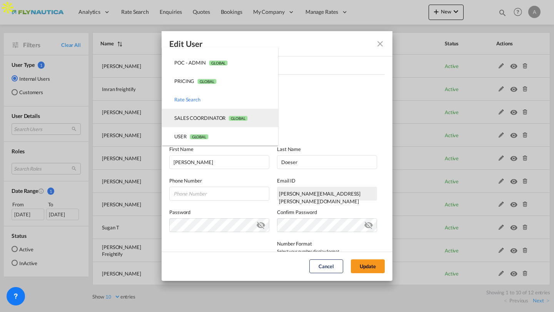
scroll to position [0, 0]
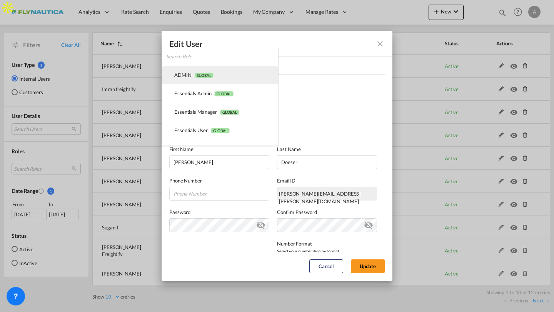
click at [211, 80] on md-option "ADMIN GLOBAL" at bounding box center [220, 75] width 116 height 18
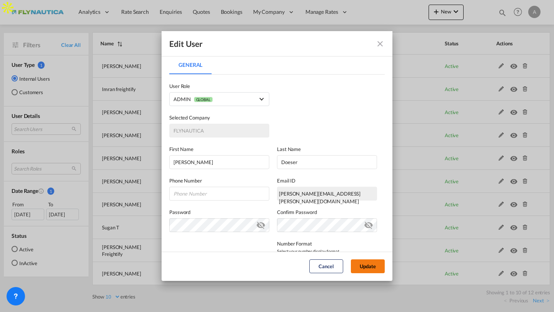
click at [356, 263] on button "Update" at bounding box center [368, 267] width 34 height 14
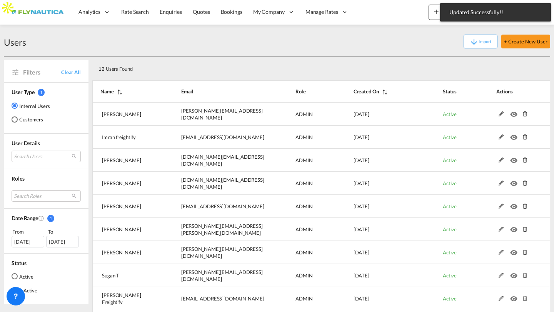
scroll to position [50, 0]
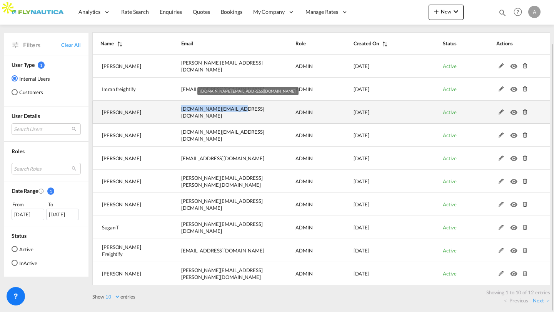
drag, startPoint x: 181, startPoint y: 113, endPoint x: 232, endPoint y: 114, distance: 50.8
click at [232, 114] on td "nl.info@flynautica.com" at bounding box center [219, 112] width 114 height 23
copy span "nl.info@flynautica.com"
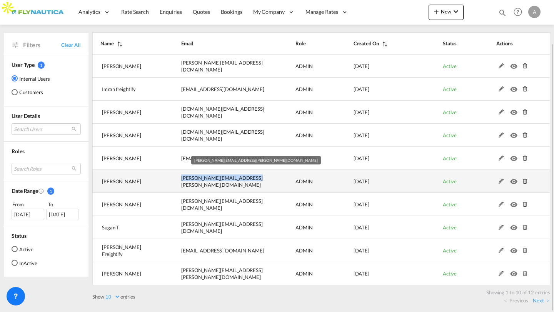
drag, startPoint x: 180, startPoint y: 181, endPoint x: 247, endPoint y: 185, distance: 67.4
click at [247, 185] on td "janine.doeser@flynautica.com" at bounding box center [219, 181] width 114 height 23
click at [265, 176] on td "janine.doeser@flynautica.com" at bounding box center [219, 181] width 114 height 23
drag, startPoint x: 180, startPoint y: 182, endPoint x: 249, endPoint y: 184, distance: 69.2
click at [249, 184] on td "janine.doeser@flynautica.com" at bounding box center [219, 181] width 114 height 23
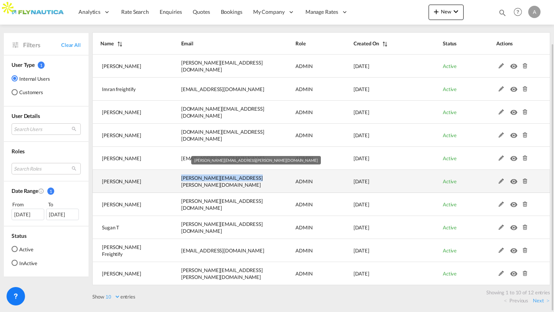
copy span "janine.doeser@flynautica.com"
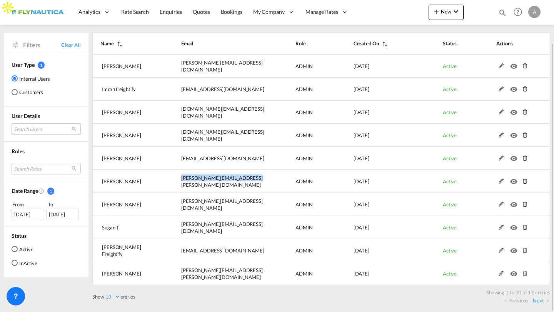
click at [113, 295] on select "10 25 50 100" at bounding box center [112, 297] width 16 height 7
select select "25"
click at [105, 294] on select "10 25 50 100" at bounding box center [112, 297] width 16 height 7
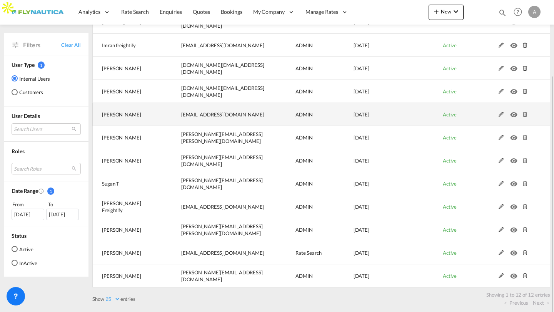
scroll to position [96, 0]
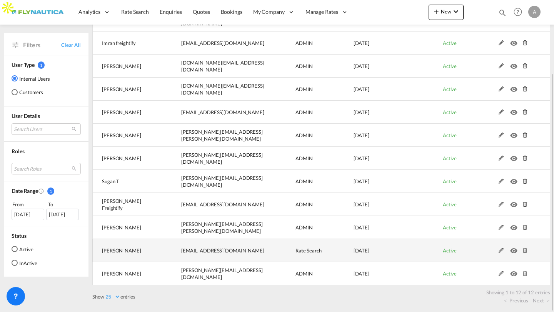
click at [500, 250] on md-icon at bounding box center [501, 250] width 10 height 5
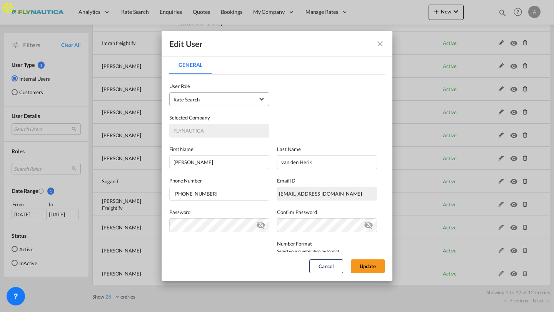
click at [252, 104] on md-select "Rate Search USER_DEFINED ADMIN GLOBAL Essentials Admin GLOBAL Essentials Manage…" at bounding box center [219, 99] width 100 height 14
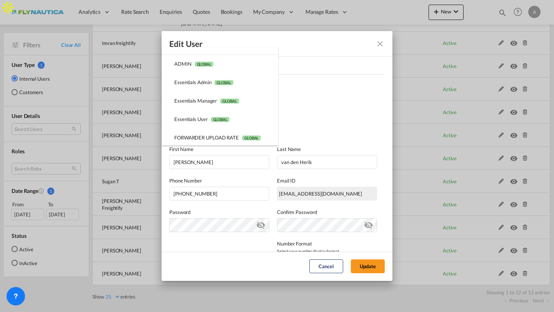
scroll to position [0, 0]
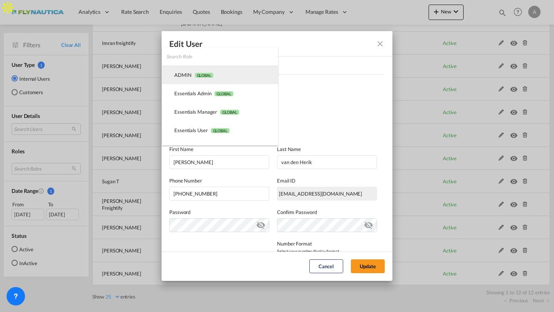
click at [231, 78] on md-option "ADMIN GLOBAL" at bounding box center [220, 75] width 116 height 18
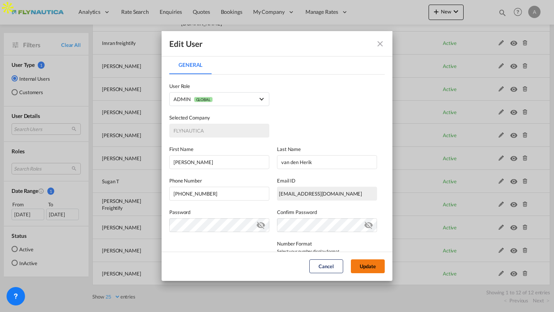
click at [362, 265] on button "Update" at bounding box center [368, 267] width 34 height 14
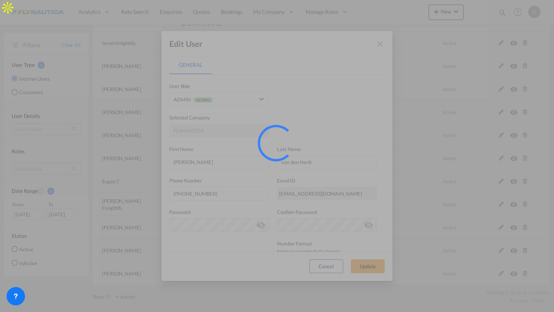
select select "25"
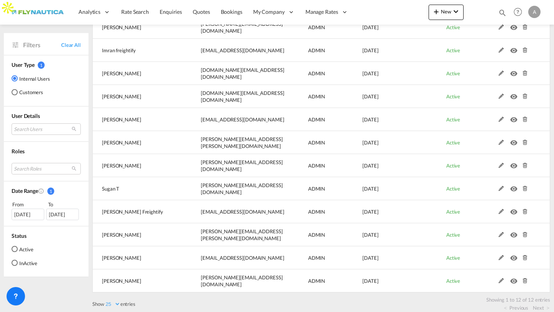
scroll to position [92, 0]
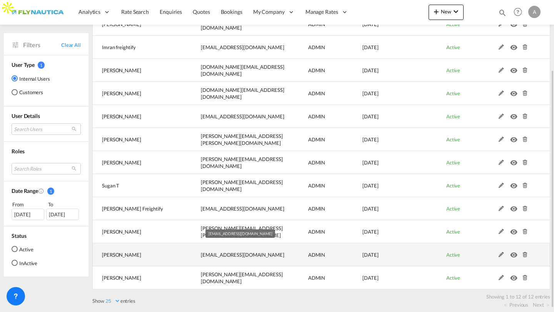
drag, startPoint x: 201, startPoint y: 255, endPoint x: 274, endPoint y: 258, distance: 72.8
click at [274, 258] on td "jan.vandenherik@flynautica.com" at bounding box center [235, 254] width 107 height 23
copy span "jan.vandenherik@flynautica.com"
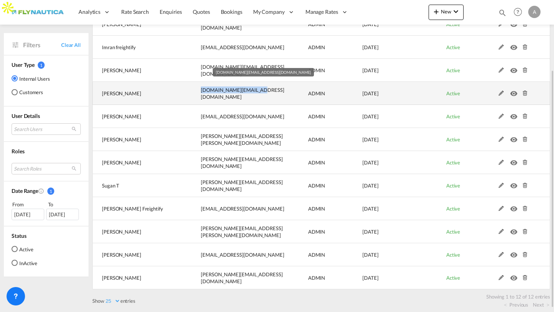
drag, startPoint x: 201, startPoint y: 94, endPoint x: 255, endPoint y: 95, distance: 54.2
click at [255, 95] on td "de.info@flynautica.com" at bounding box center [235, 93] width 107 height 23
copy span "de.info@flynautica.com"
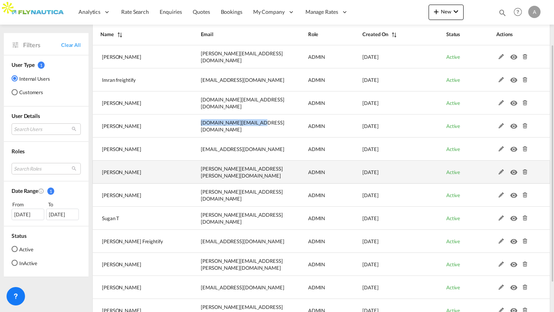
scroll to position [52, 0]
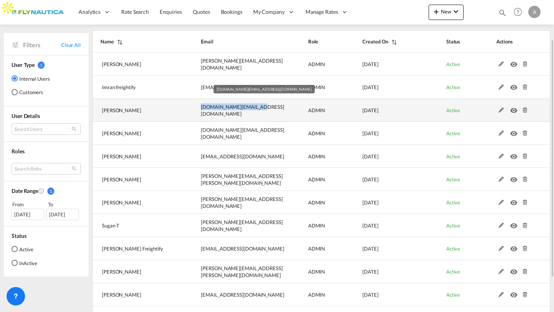
drag, startPoint x: 200, startPoint y: 108, endPoint x: 251, endPoint y: 108, distance: 50.8
click at [251, 108] on td "nl.info@flynautica.com" at bounding box center [235, 110] width 107 height 23
copy span "nl.info@flynautica.com"
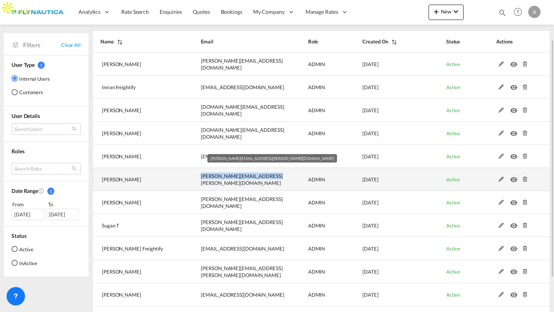
drag, startPoint x: 200, startPoint y: 179, endPoint x: 270, endPoint y: 179, distance: 69.2
click at [270, 179] on td "janine.doeser@flynautica.com" at bounding box center [235, 179] width 107 height 23
copy span "janine.doeser@flynautica.com"
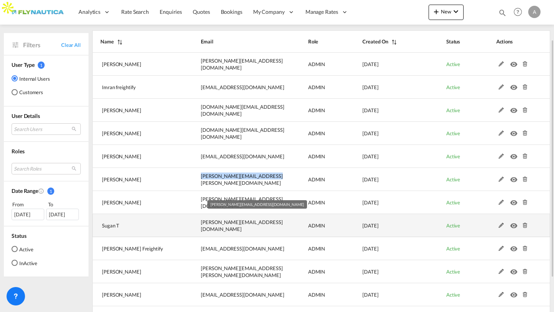
scroll to position [96, 0]
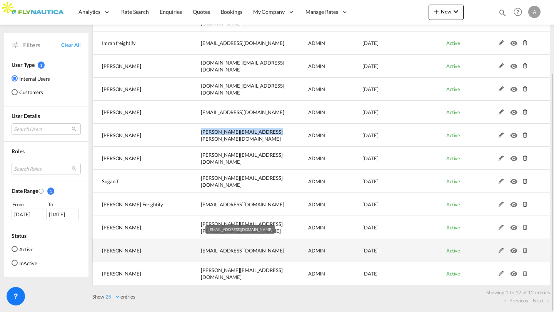
drag, startPoint x: 200, startPoint y: 251, endPoint x: 280, endPoint y: 253, distance: 79.6
click at [280, 253] on td "jan.vandenherik@flynautica.com" at bounding box center [235, 250] width 107 height 23
copy span "jan.vandenherik@flynautica.com"
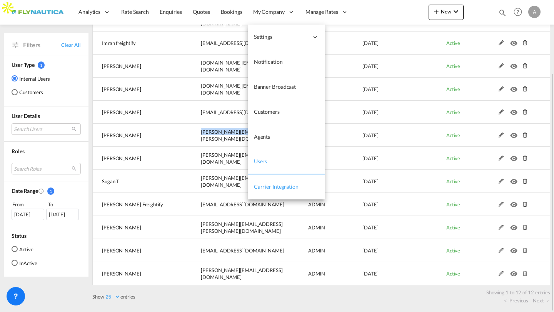
click at [265, 184] on span "Carrier Integration" at bounding box center [276, 186] width 45 height 7
